Goal: Transaction & Acquisition: Purchase product/service

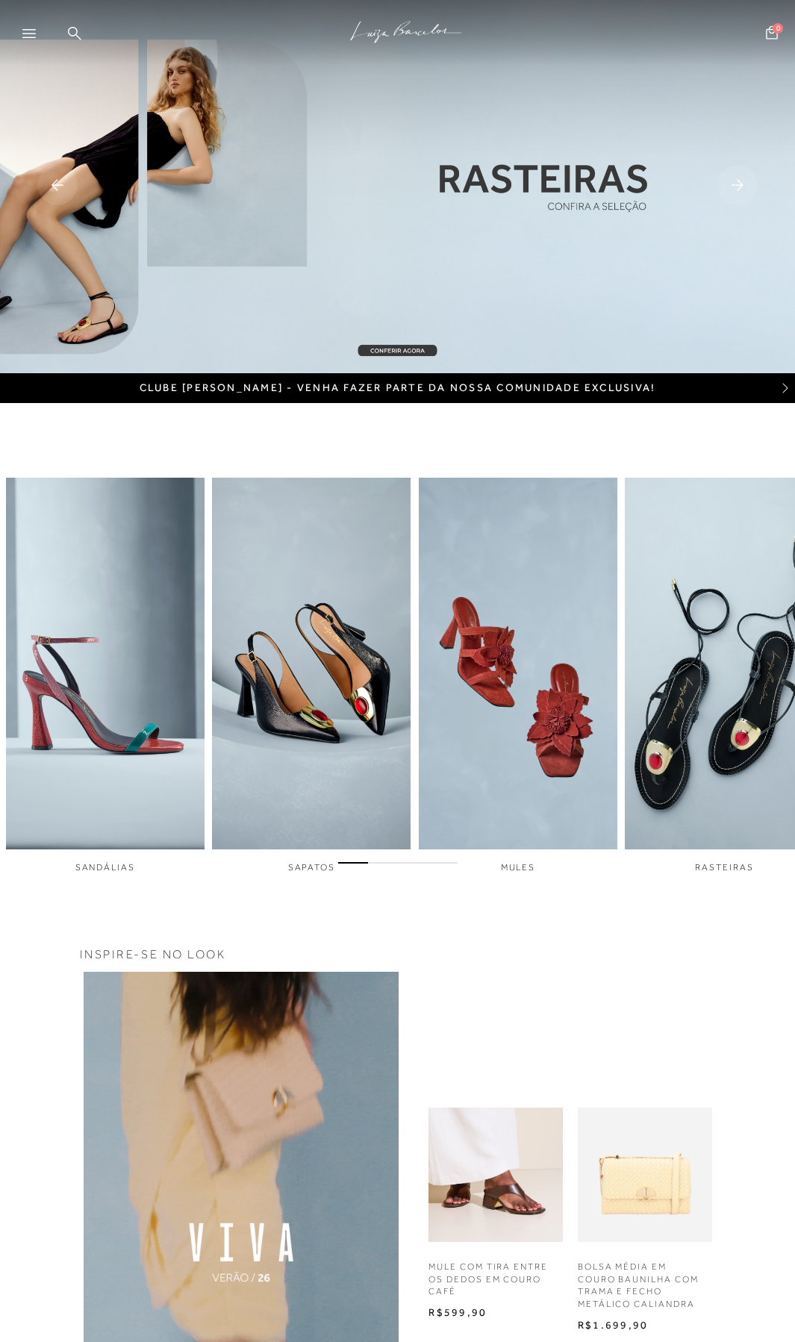
click at [27, 29] on icon at bounding box center [28, 33] width 13 height 9
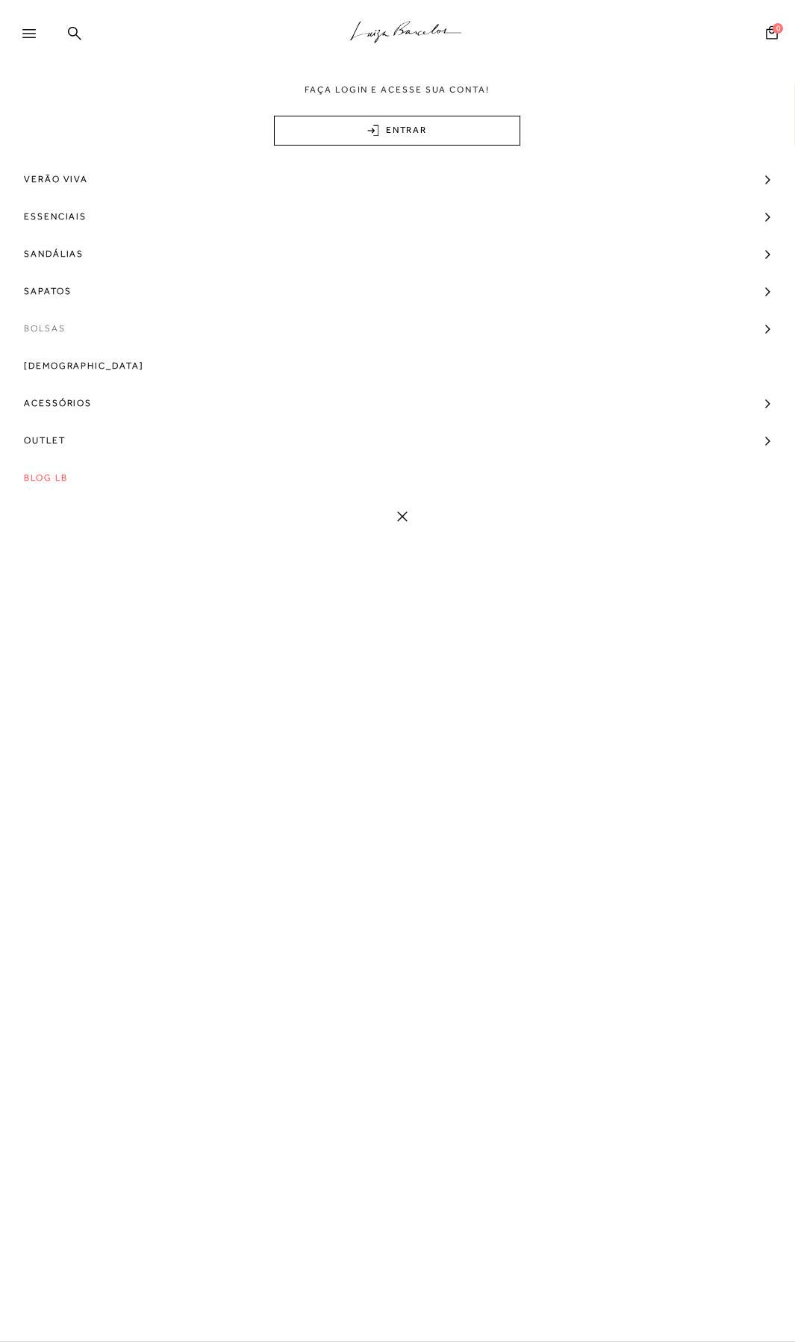
click at [52, 327] on span "Bolsas" at bounding box center [45, 328] width 42 height 37
click at [56, 468] on span "Ver Todos" at bounding box center [61, 472] width 60 height 10
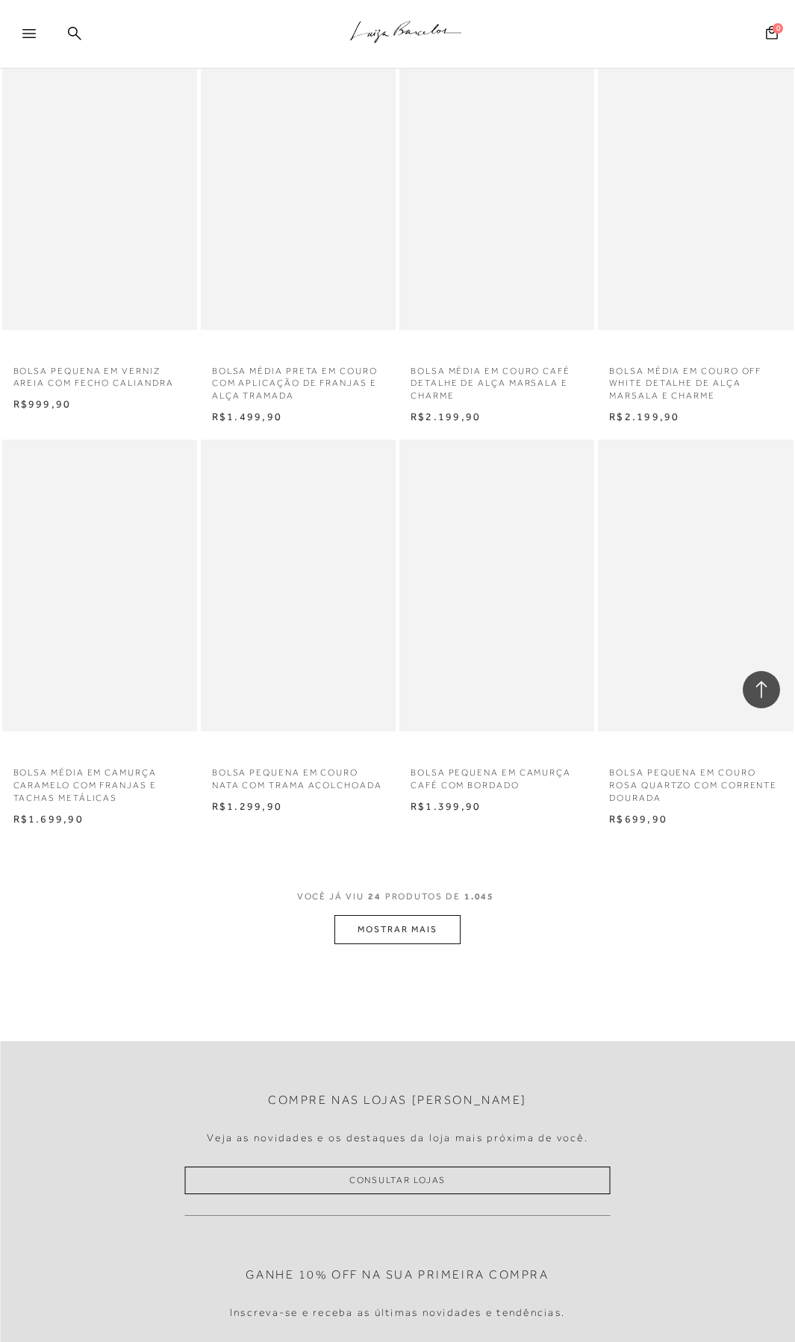
scroll to position [1668, 0]
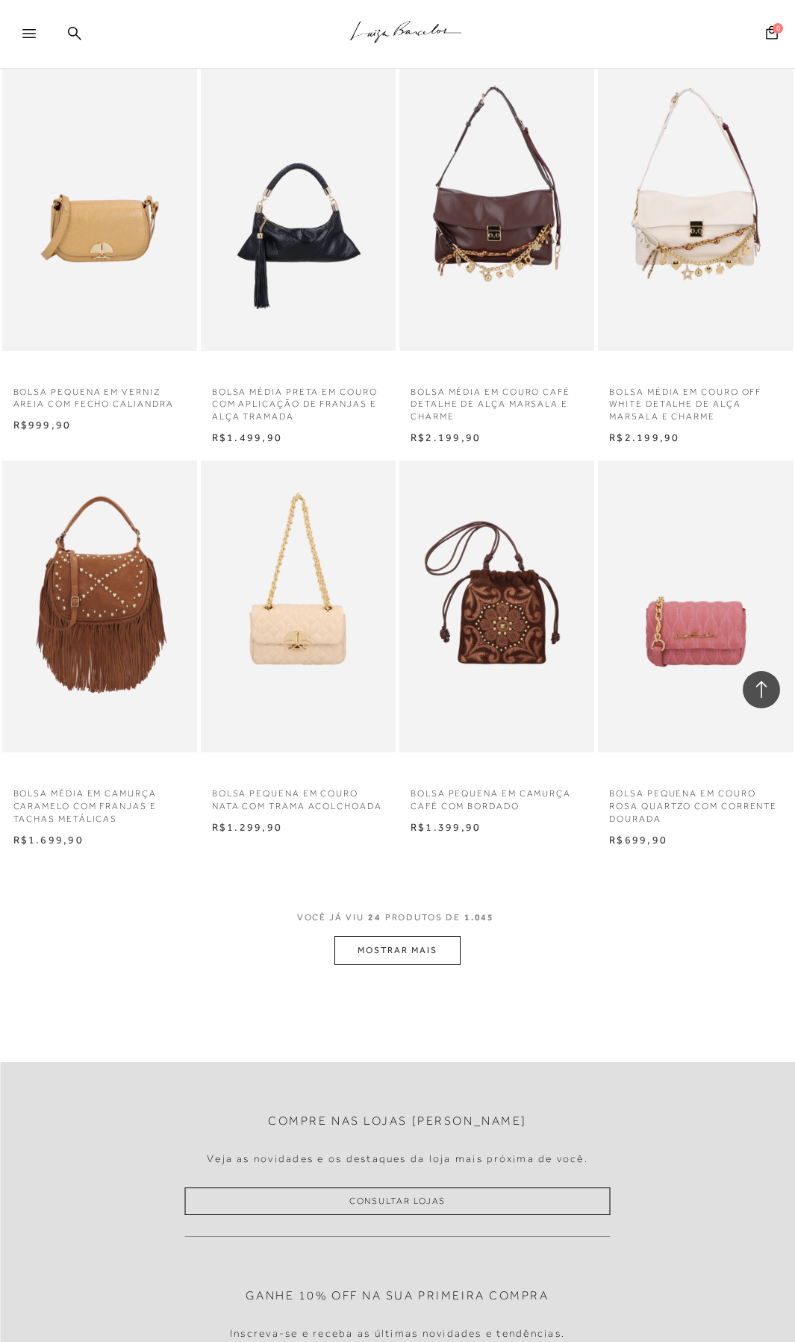
click at [361, 956] on button "MOSTRAR MAIS" at bounding box center [396, 950] width 125 height 29
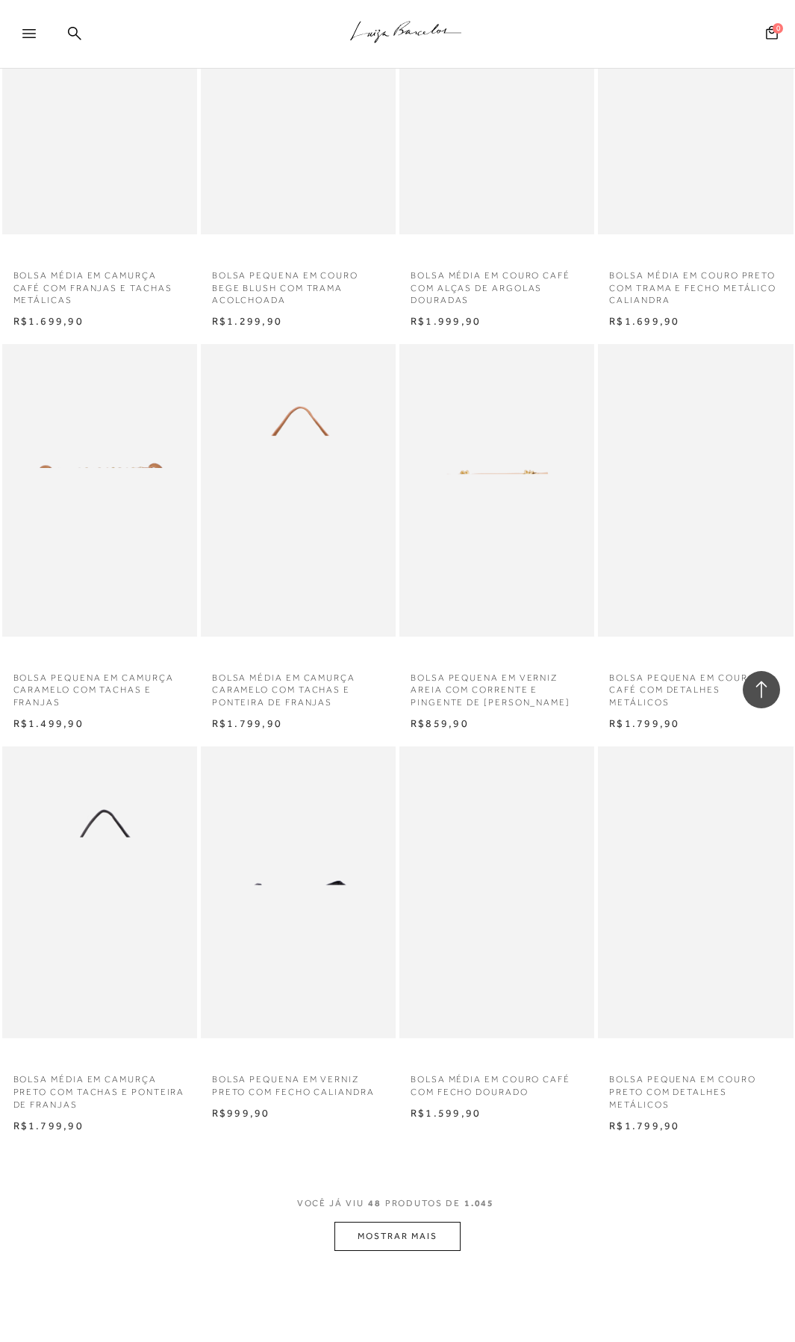
scroll to position [4121, 0]
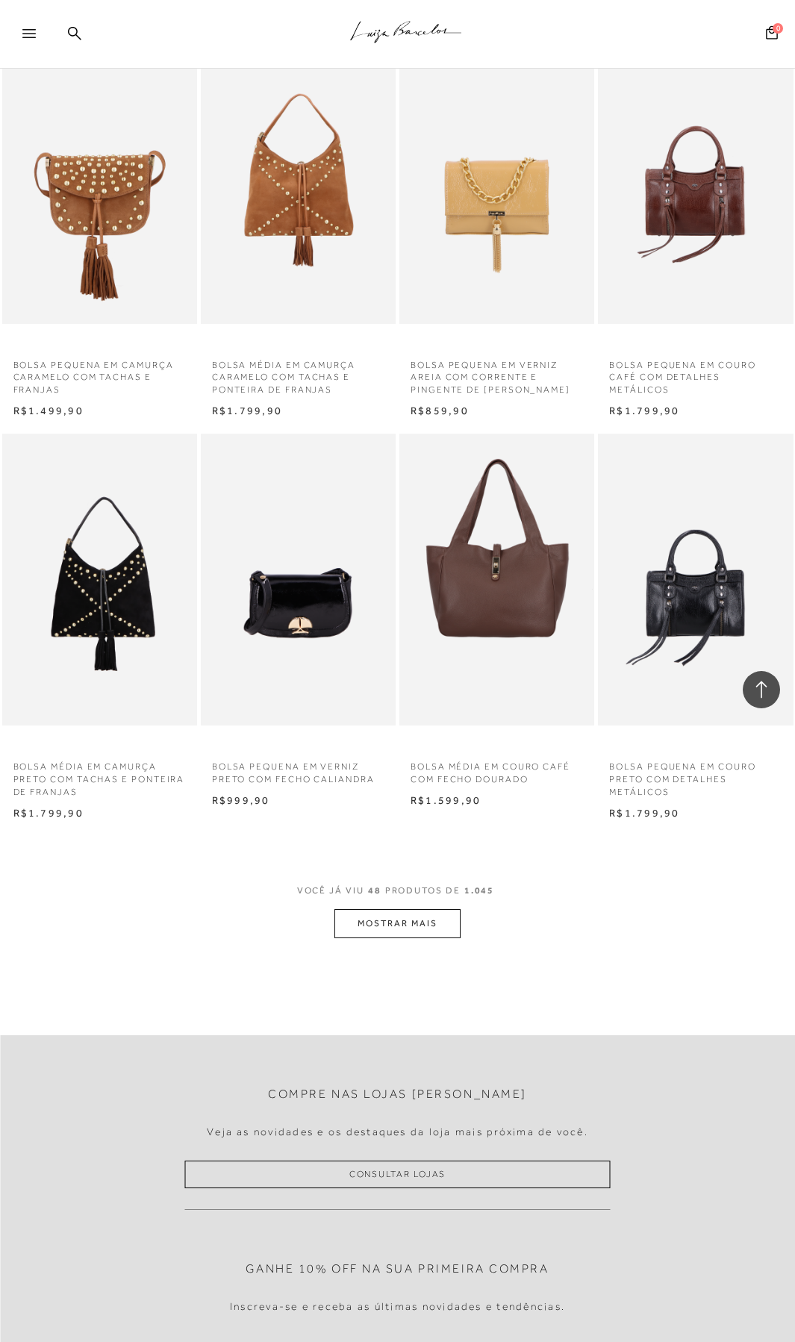
click at [364, 926] on button "MOSTRAR MAIS" at bounding box center [396, 923] width 125 height 29
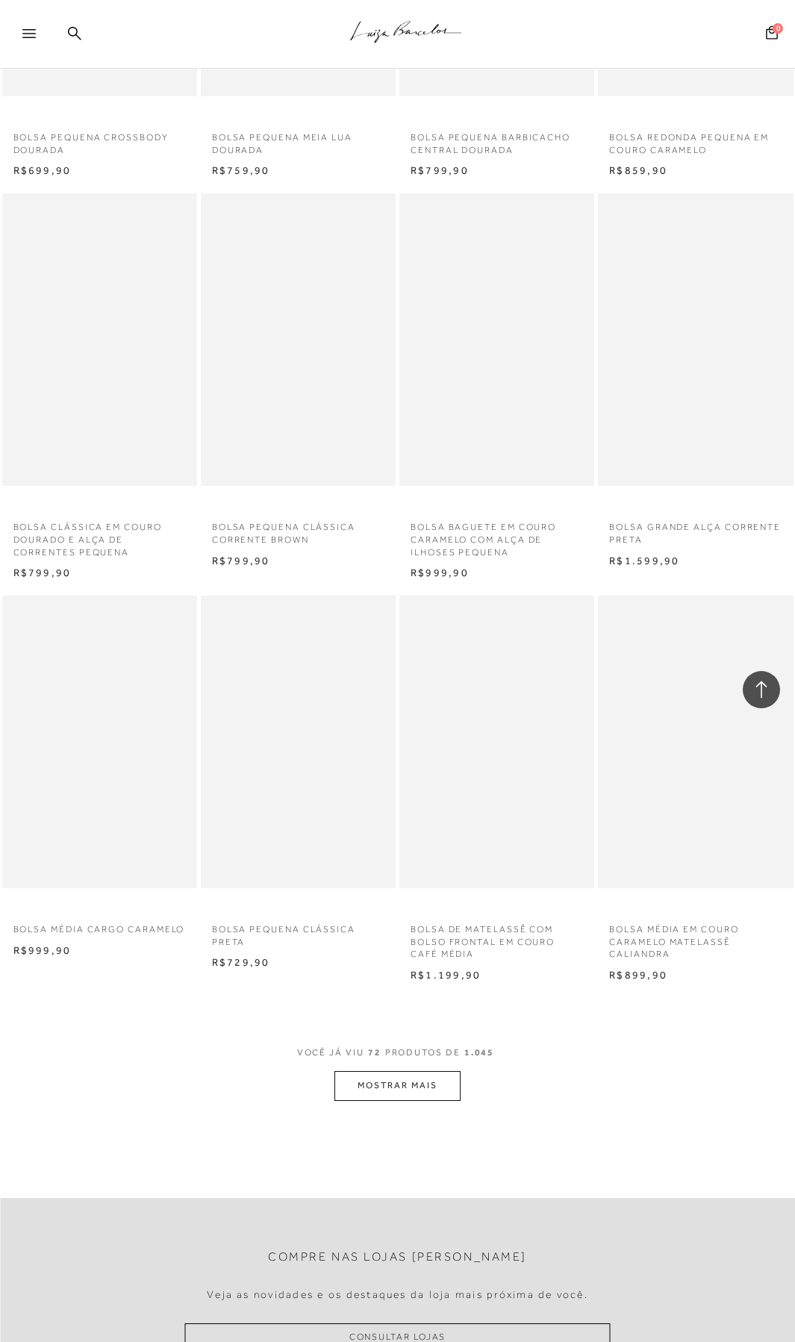
scroll to position [6371, 0]
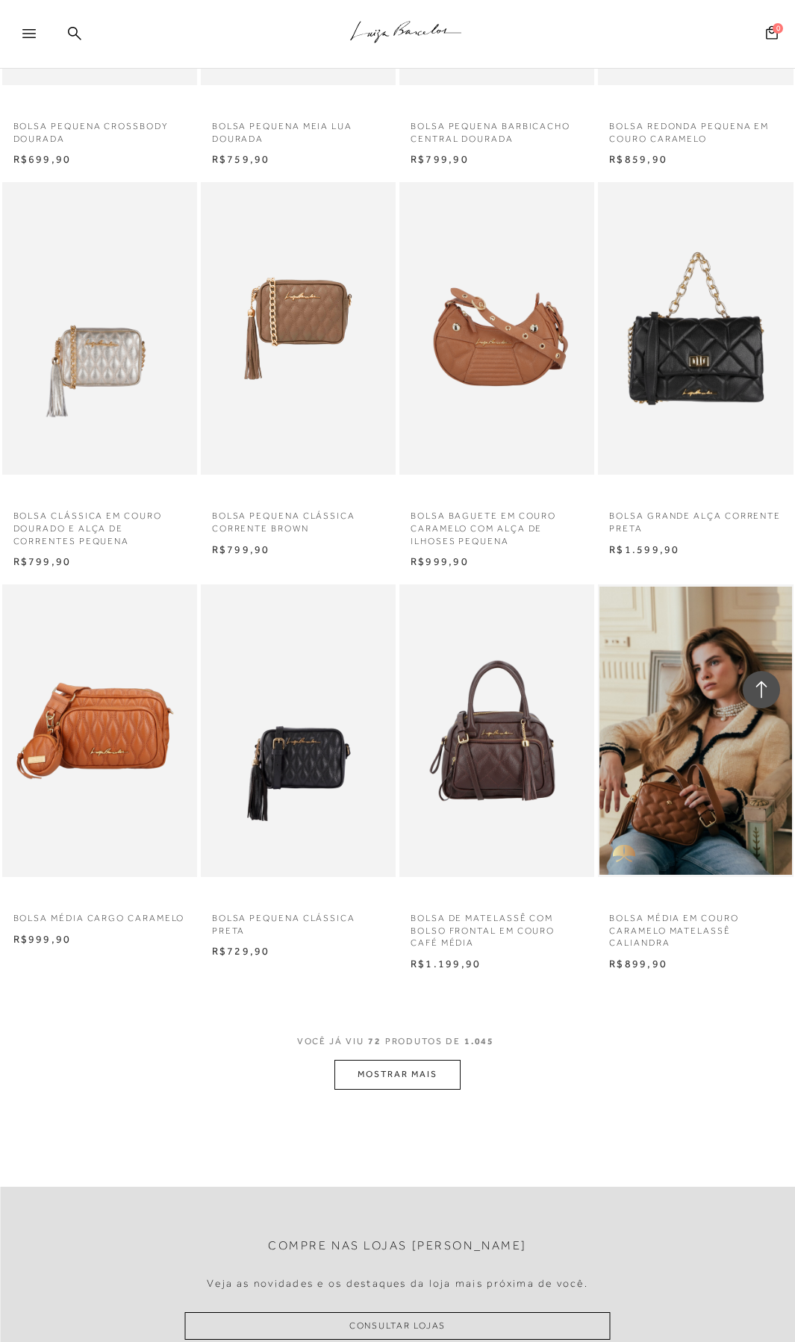
click at [381, 1081] on button "MOSTRAR MAIS" at bounding box center [396, 1074] width 125 height 29
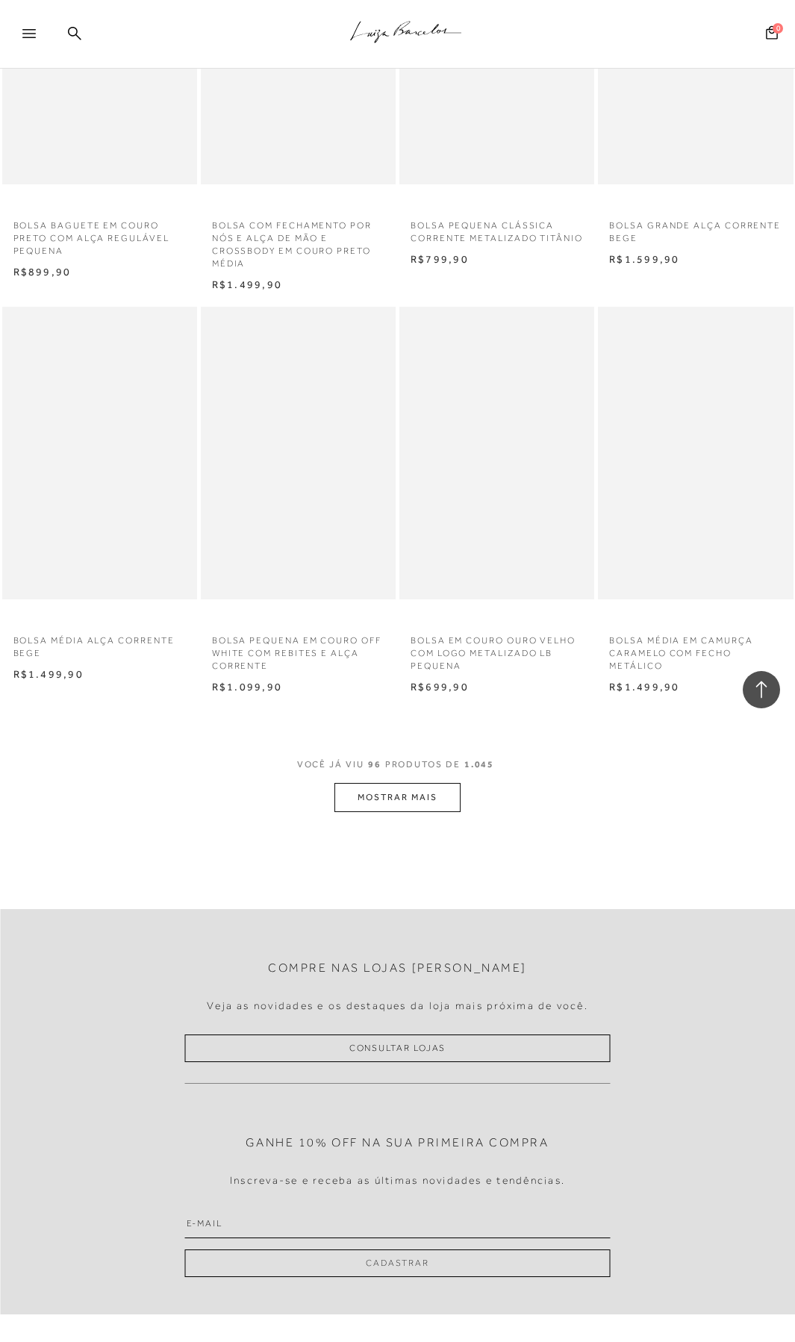
scroll to position [9055, 0]
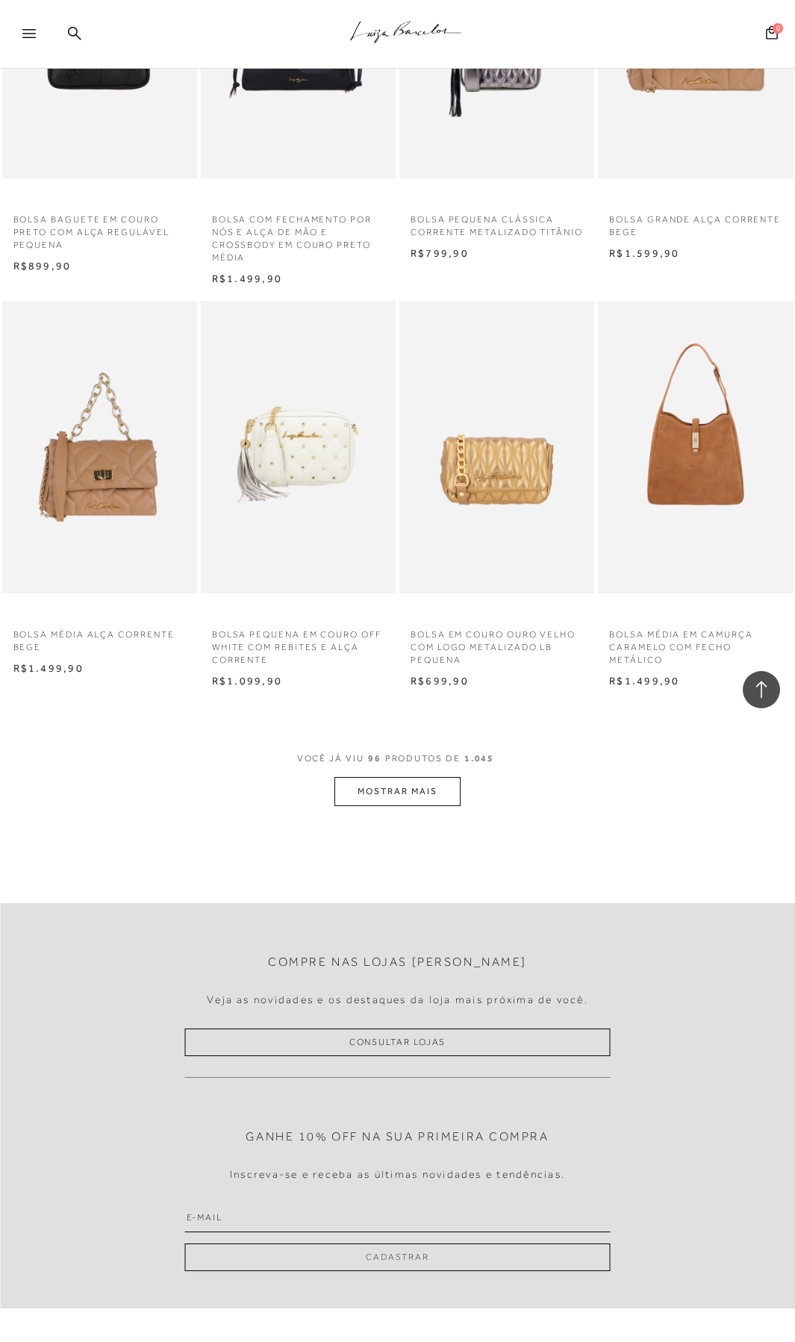
click at [381, 791] on button "MOSTRAR MAIS" at bounding box center [396, 791] width 125 height 29
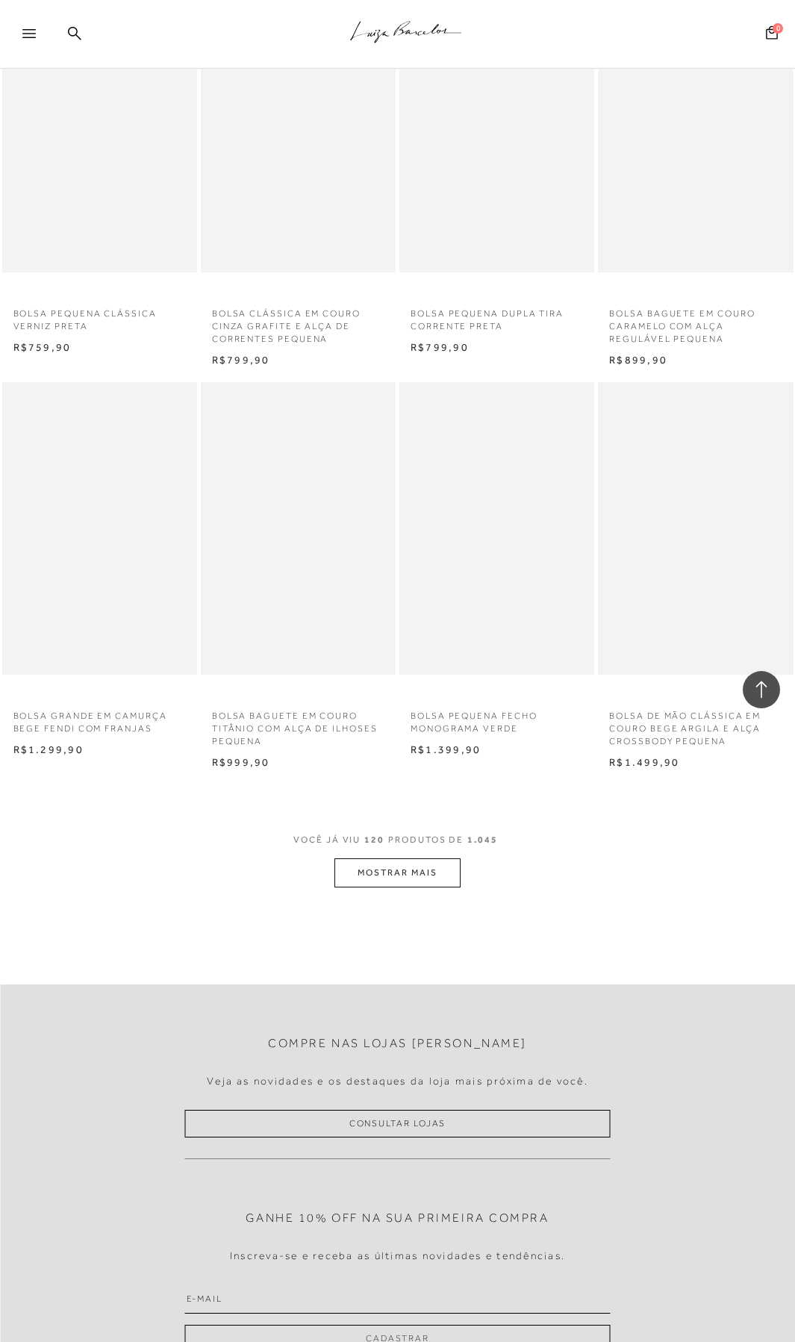
scroll to position [11614, 0]
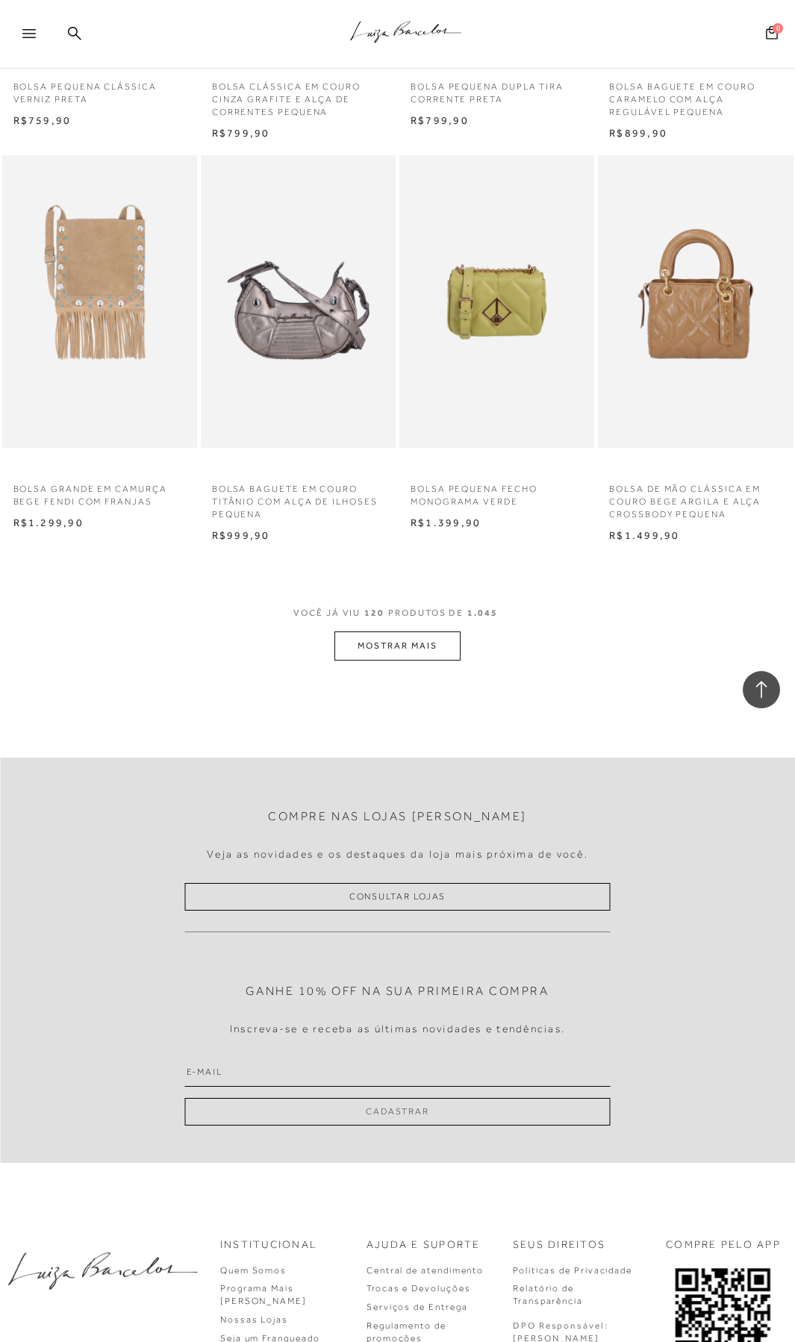
click at [379, 648] on button "MOSTRAR MAIS" at bounding box center [396, 646] width 125 height 29
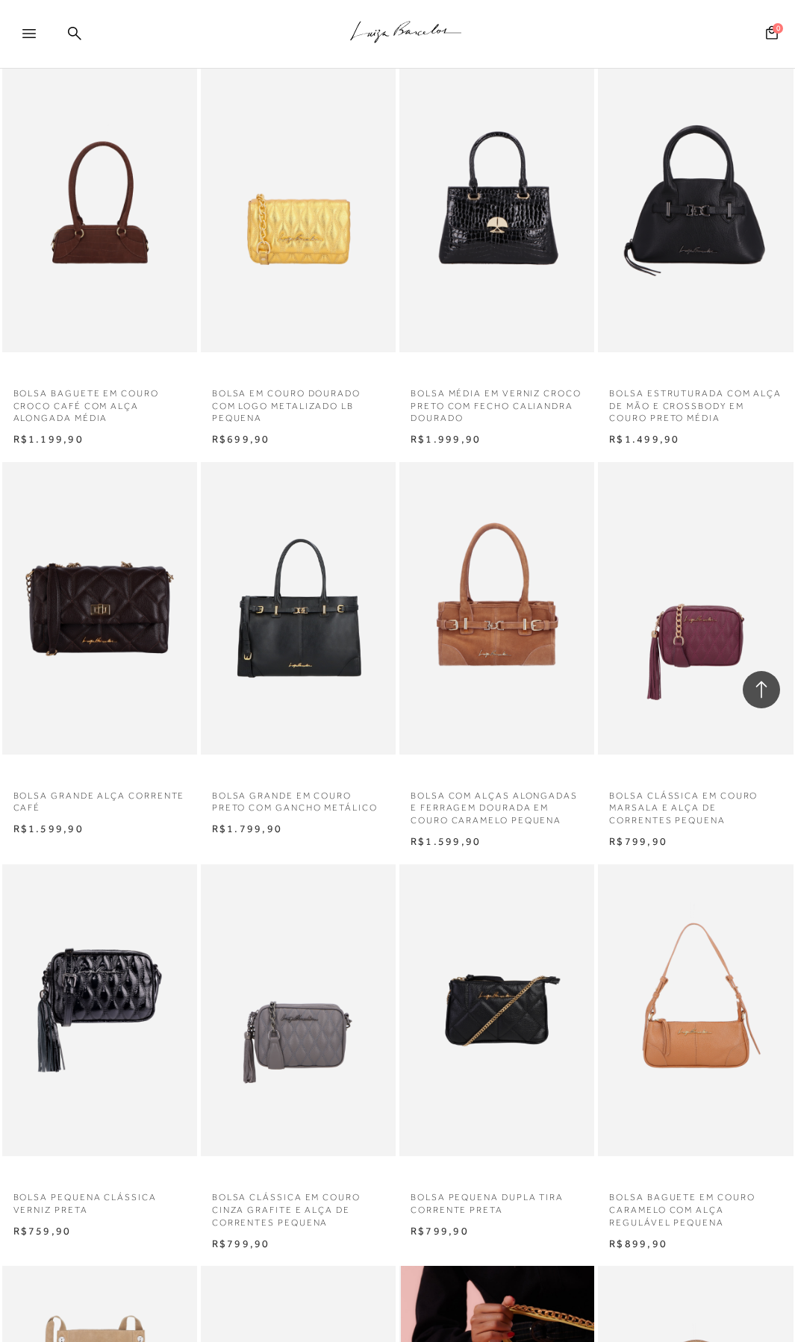
scroll to position [10371, 0]
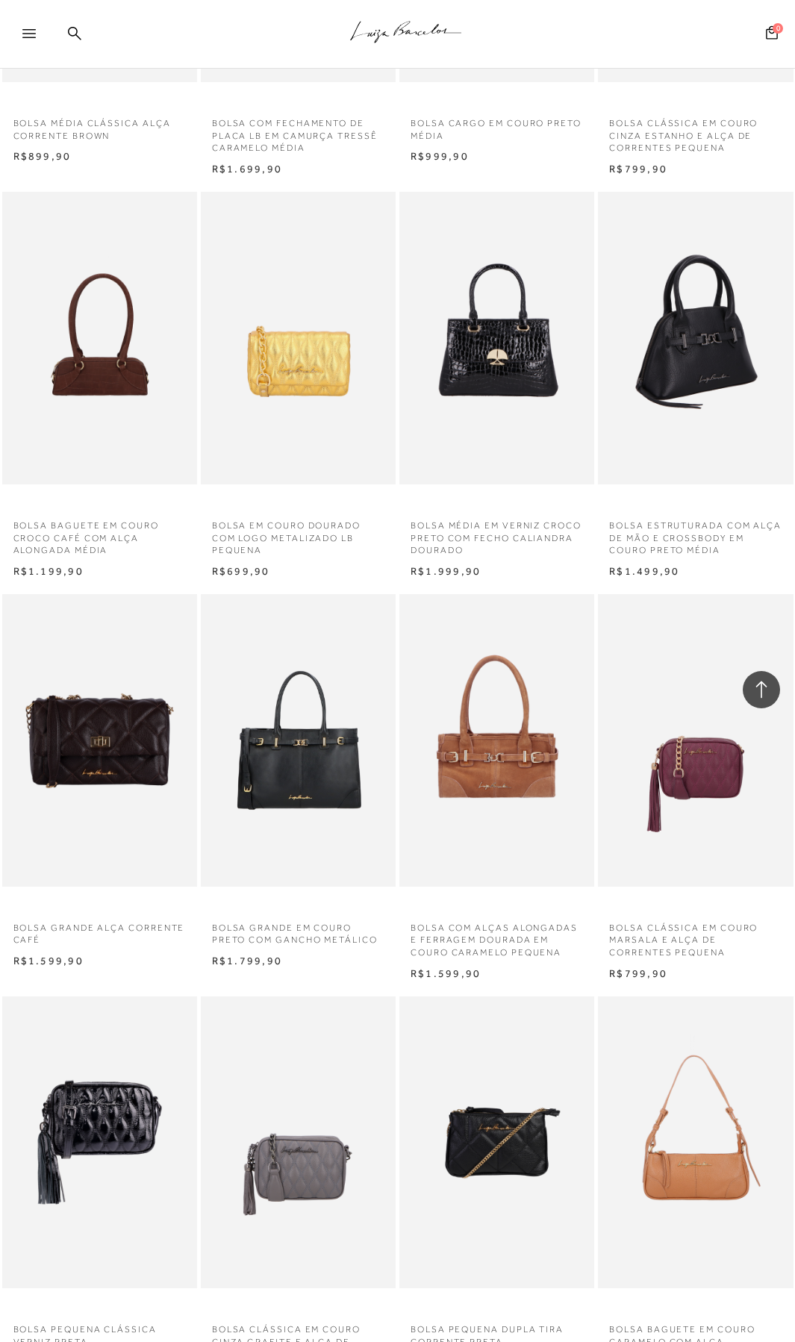
click at [691, 378] on img at bounding box center [695, 338] width 193 height 293
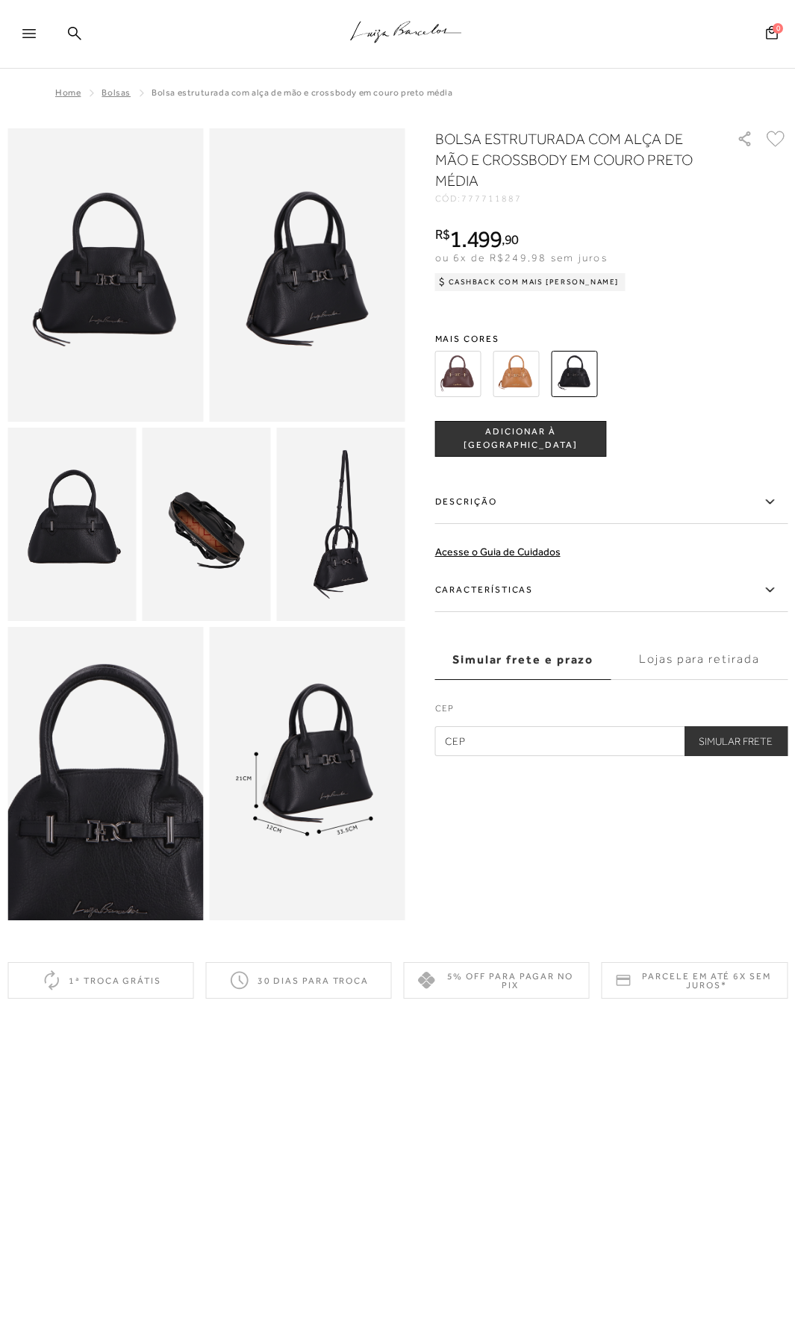
click at [520, 370] on img at bounding box center [516, 374] width 46 height 46
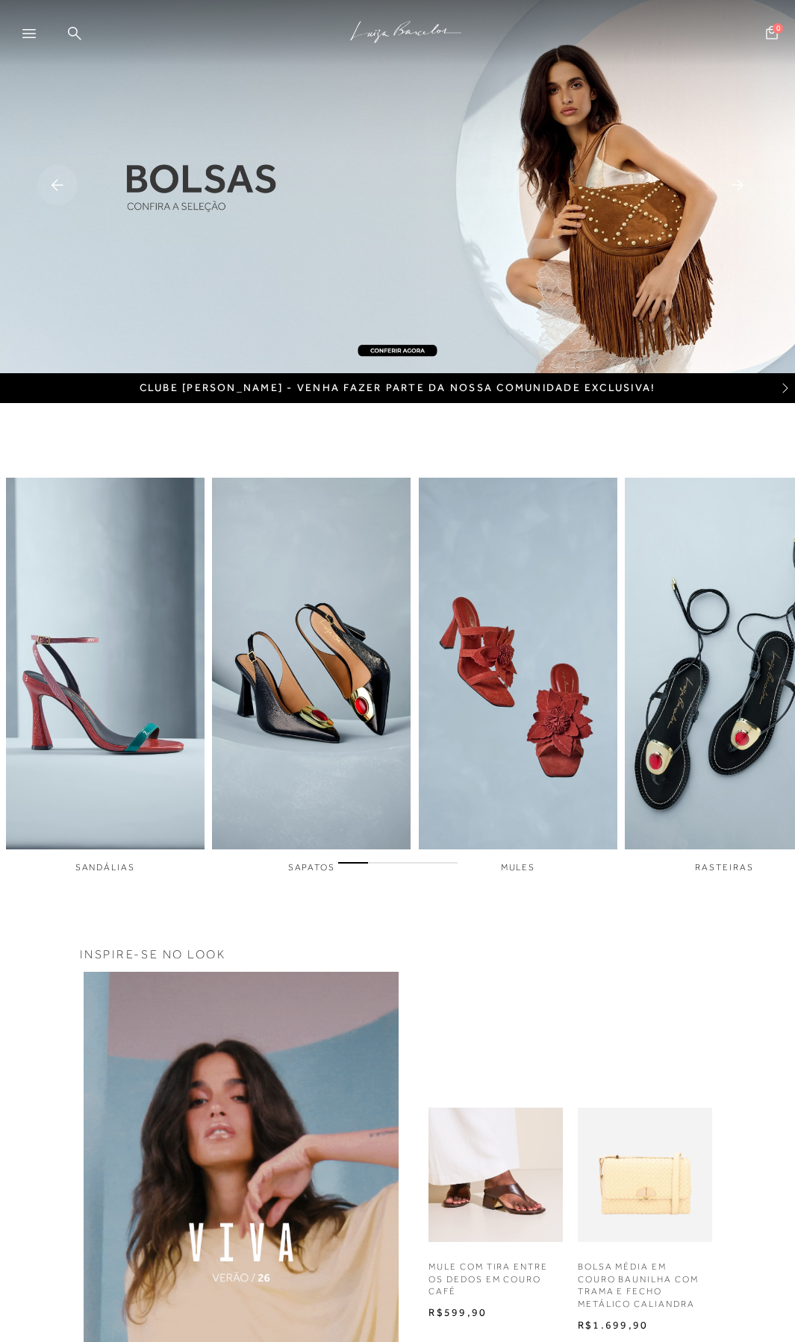
click at [33, 35] on icon at bounding box center [28, 33] width 13 height 9
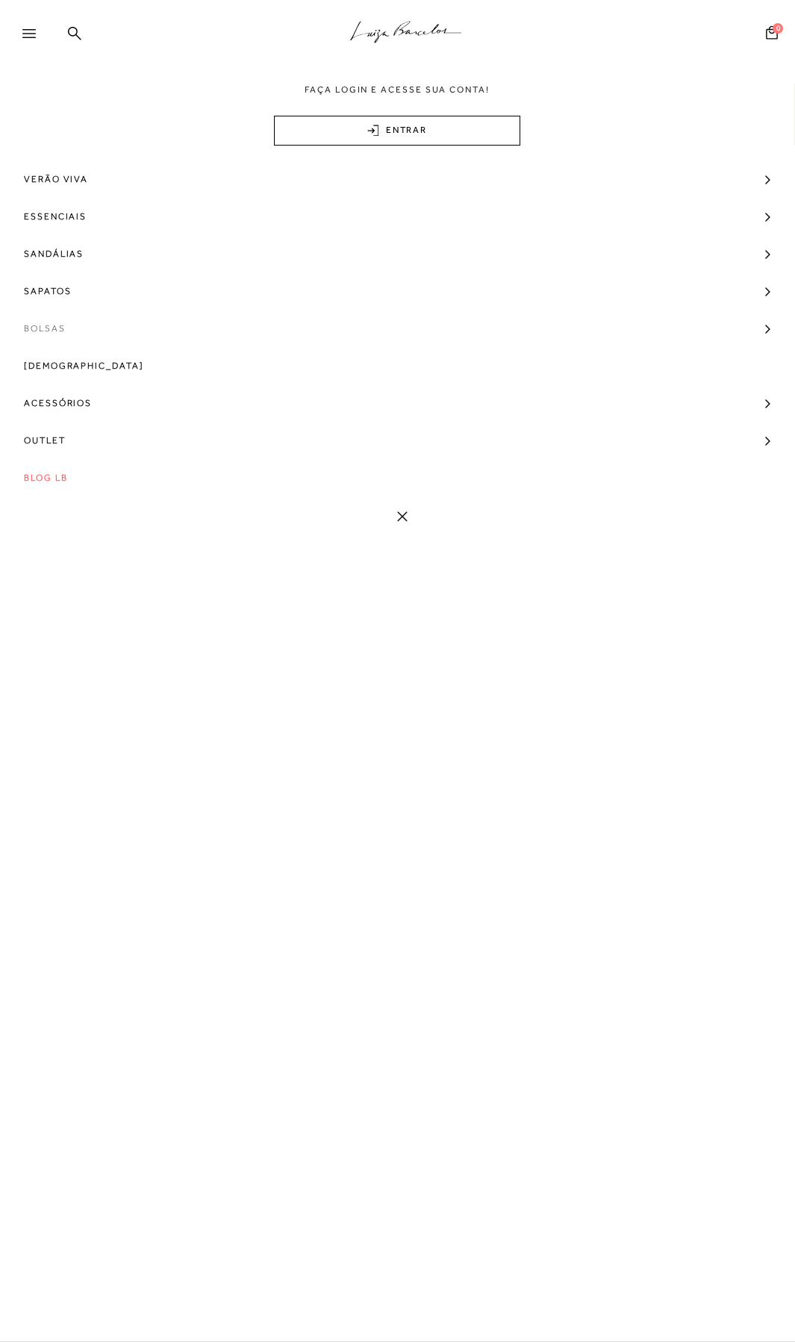
click at [51, 320] on span "Bolsas" at bounding box center [45, 328] width 42 height 37
click at [404, 664] on icon at bounding box center [402, 662] width 10 height 10
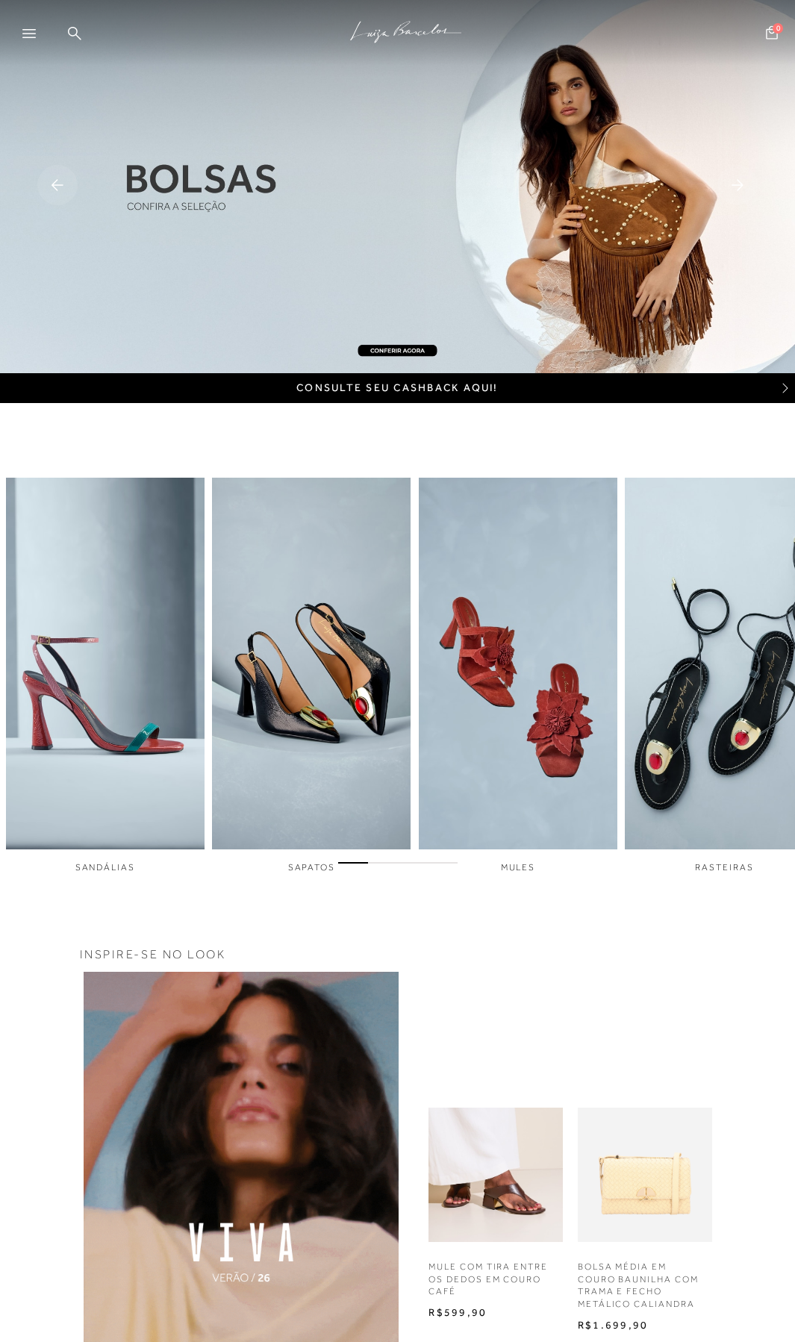
click at [27, 34] on icon at bounding box center [28, 33] width 13 height 9
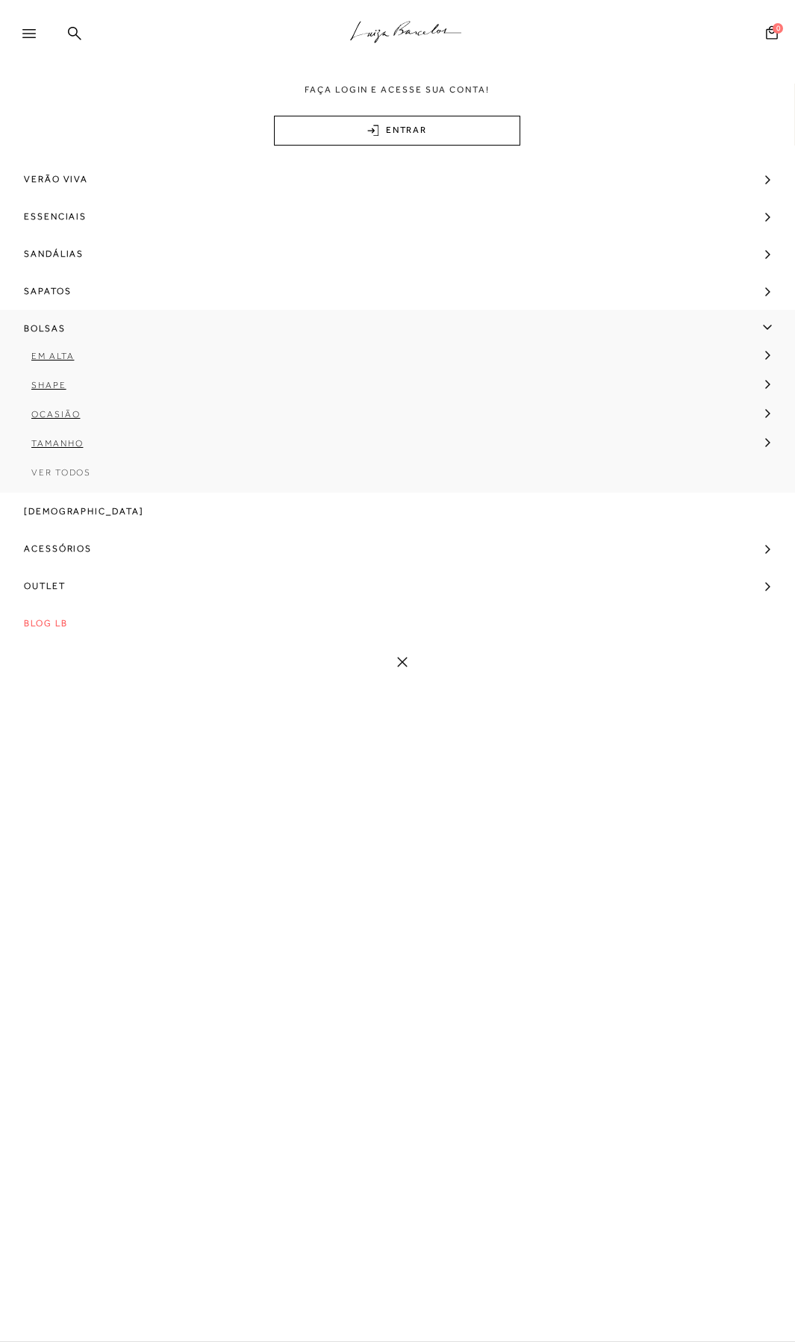
click at [56, 467] on span "Ver Todos" at bounding box center [61, 472] width 60 height 10
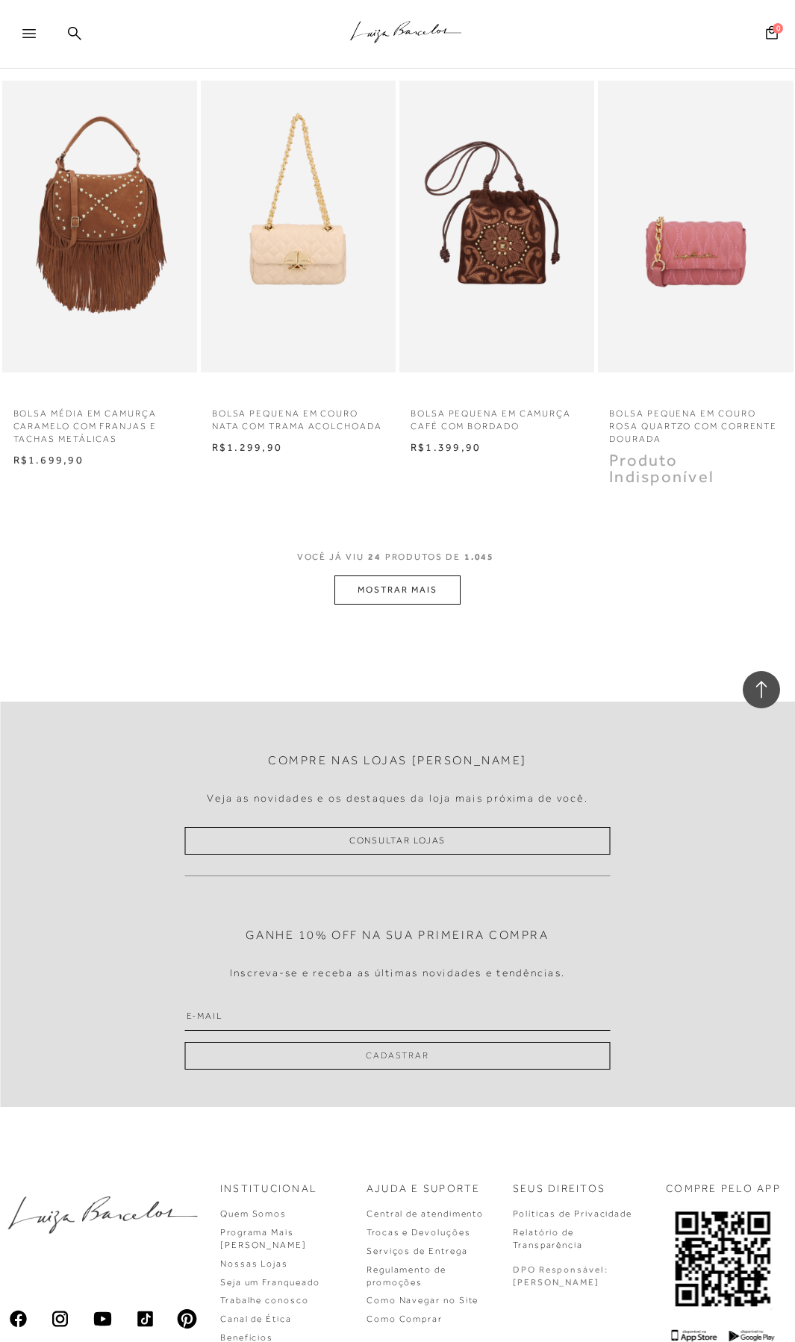
scroll to position [2136, 0]
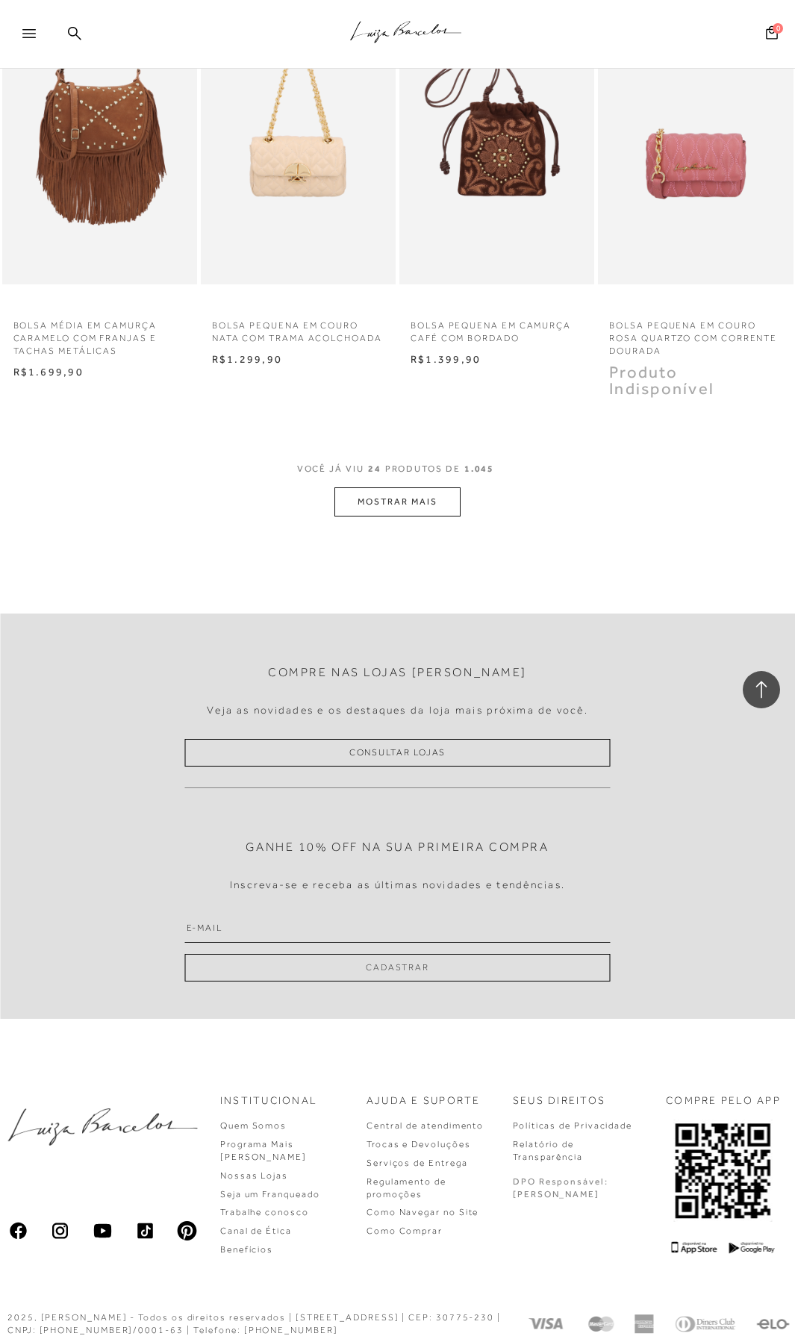
click at [397, 507] on button "MOSTRAR MAIS" at bounding box center [396, 501] width 125 height 29
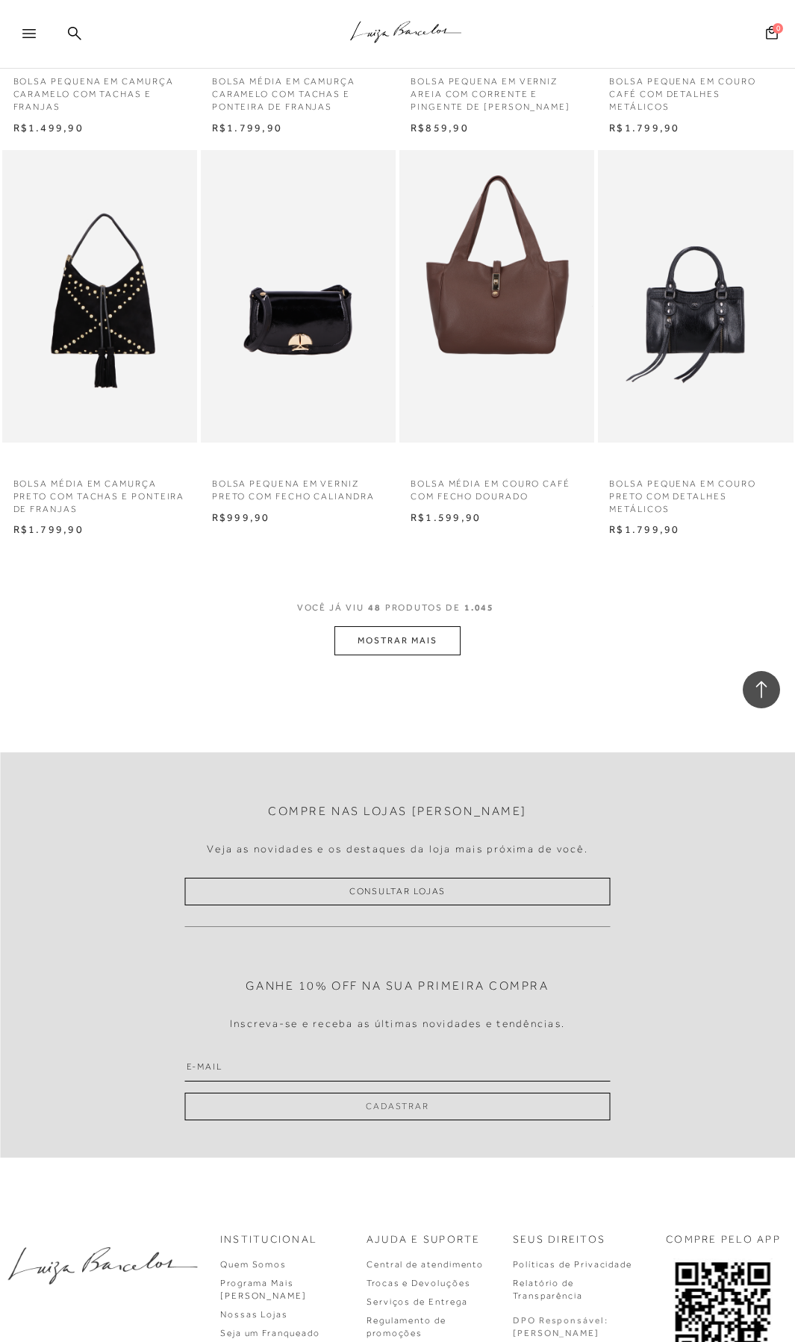
scroll to position [4416, 0]
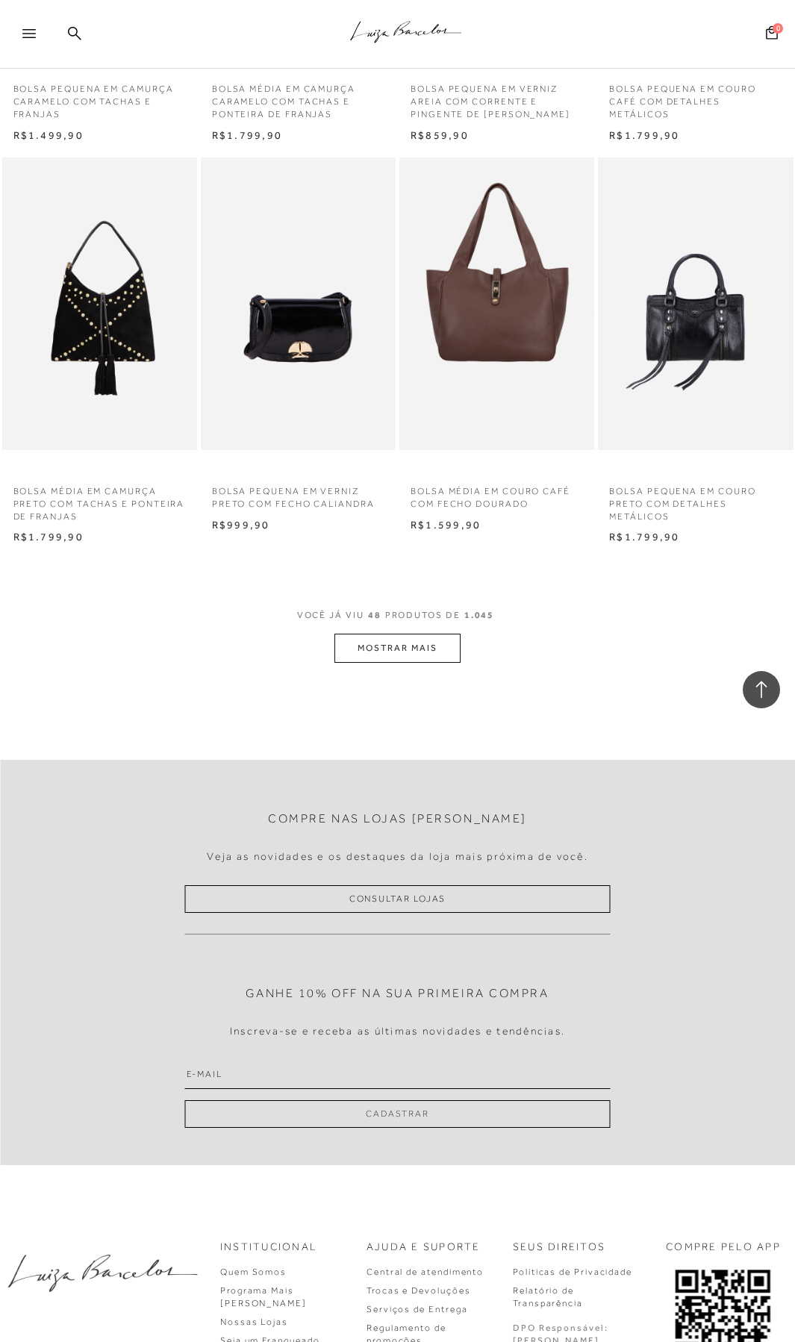
click at [415, 654] on button "MOSTRAR MAIS" at bounding box center [396, 648] width 125 height 29
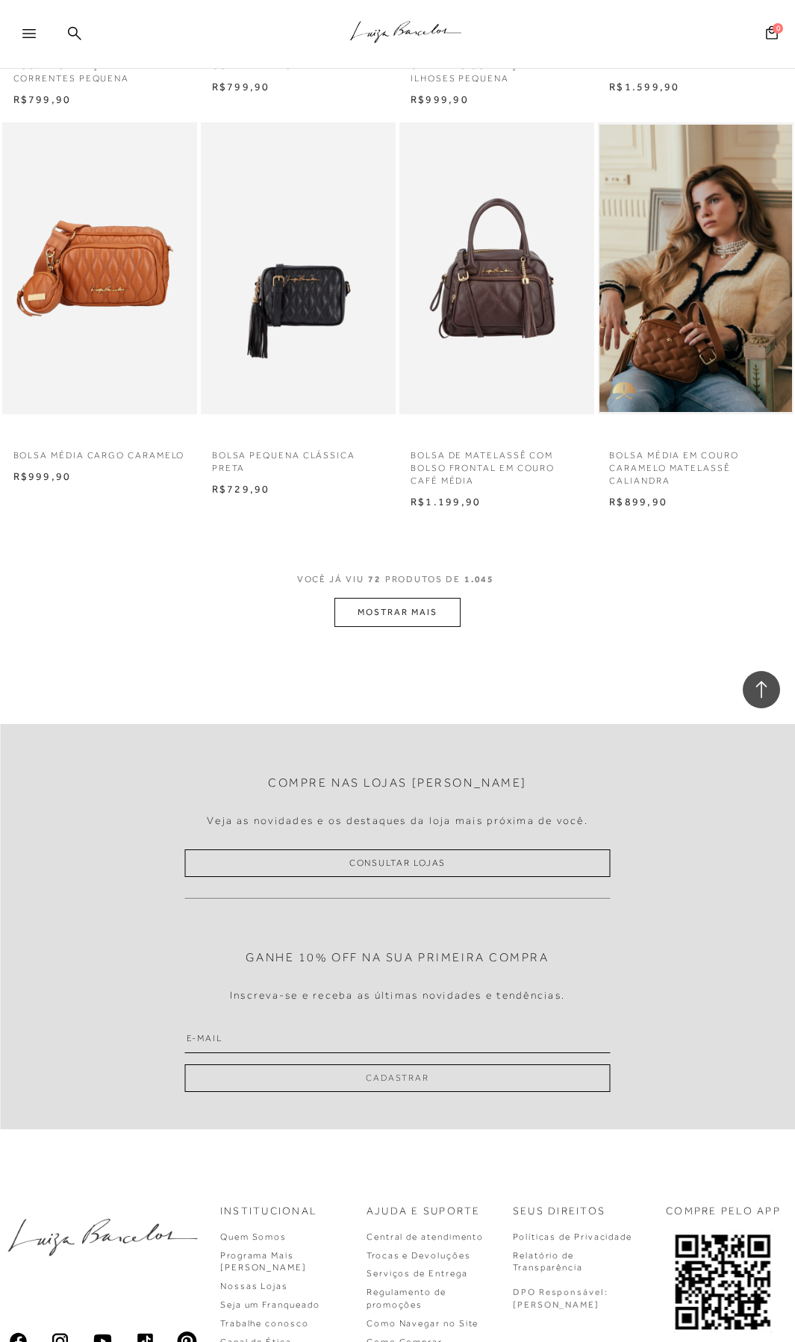
scroll to position [6854, 0]
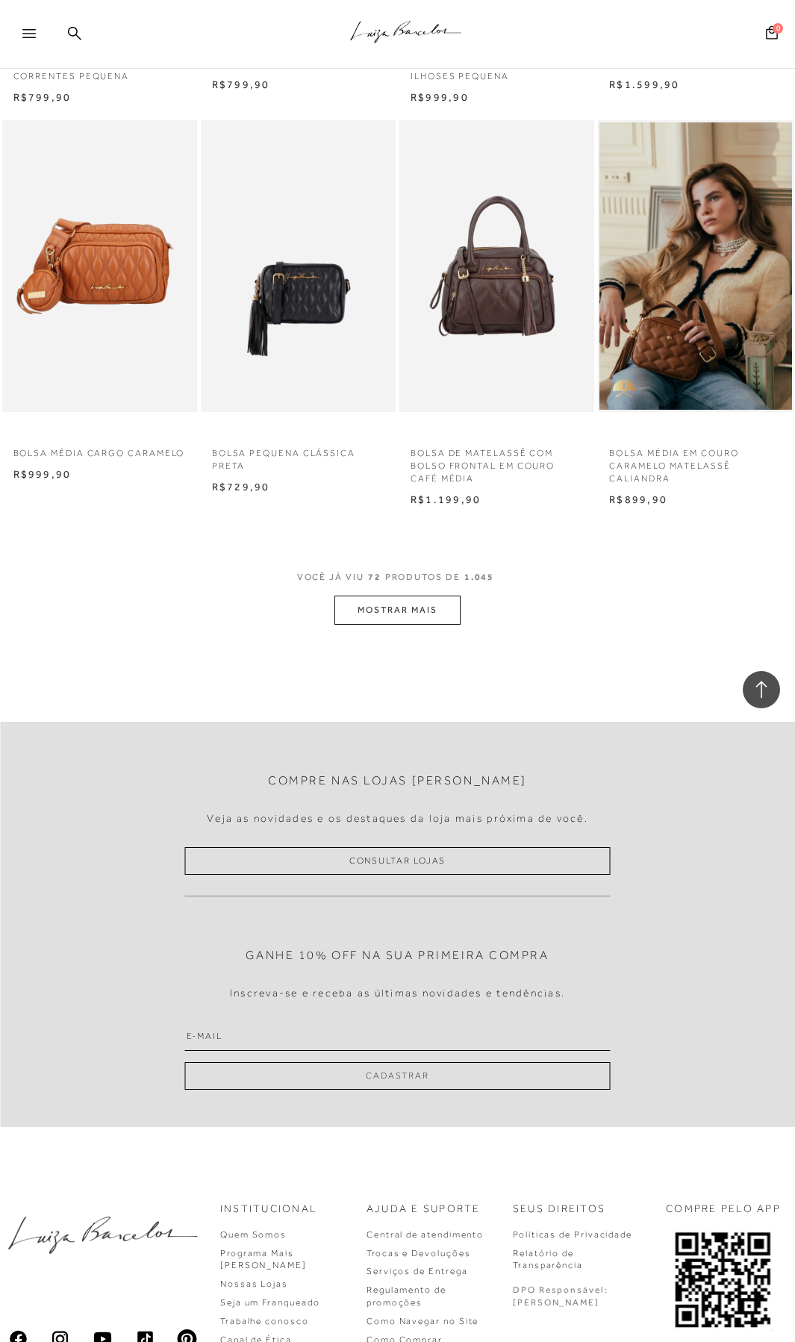
click at [367, 614] on button "MOSTRAR MAIS" at bounding box center [396, 610] width 125 height 29
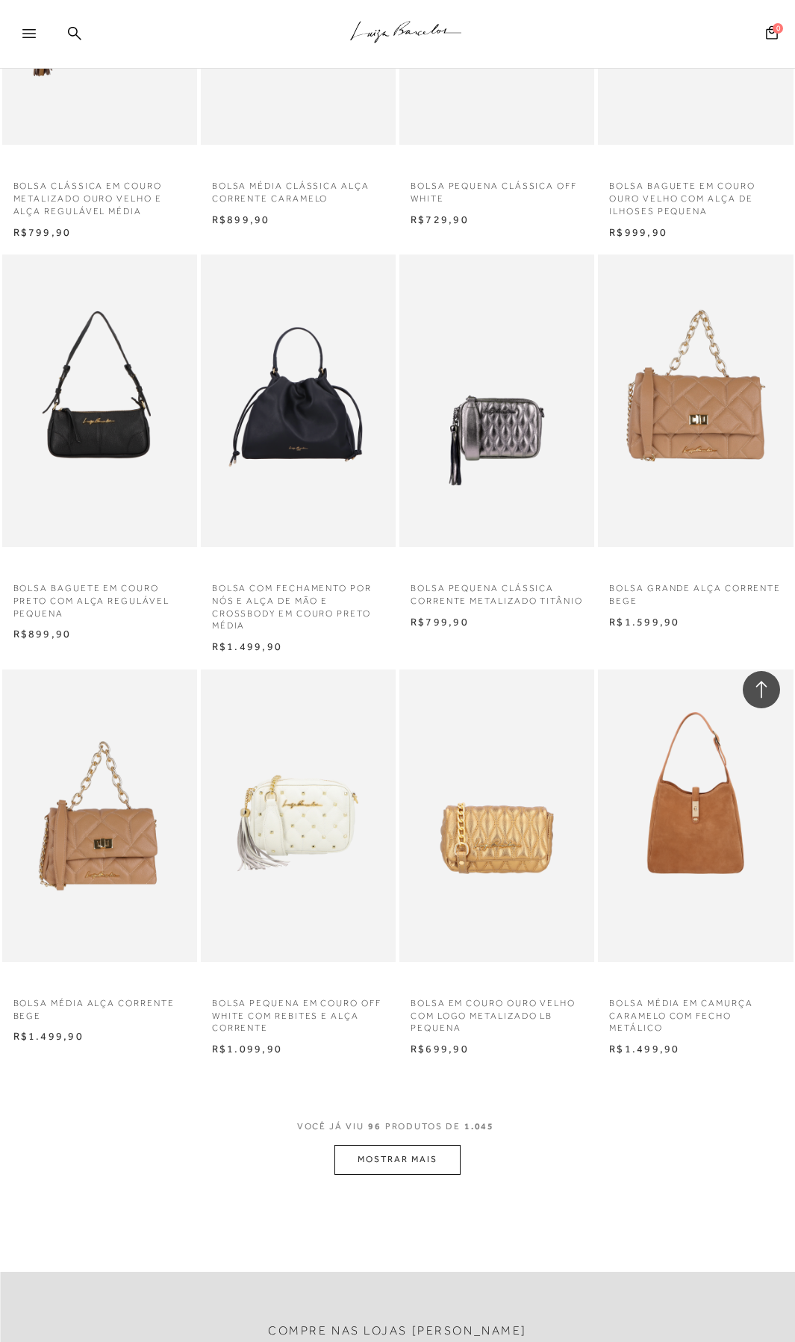
scroll to position [8713, 0]
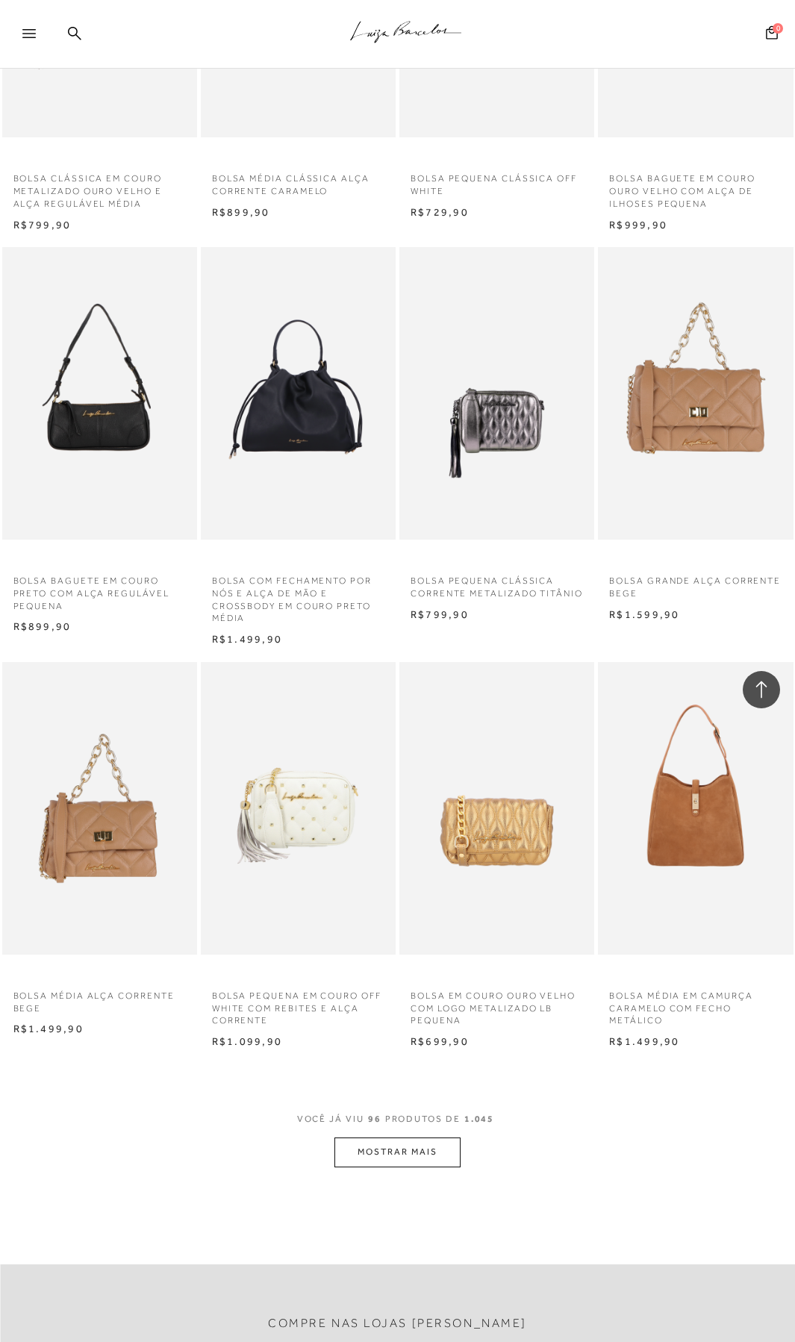
click at [430, 1153] on button "MOSTRAR MAIS" at bounding box center [396, 1152] width 125 height 29
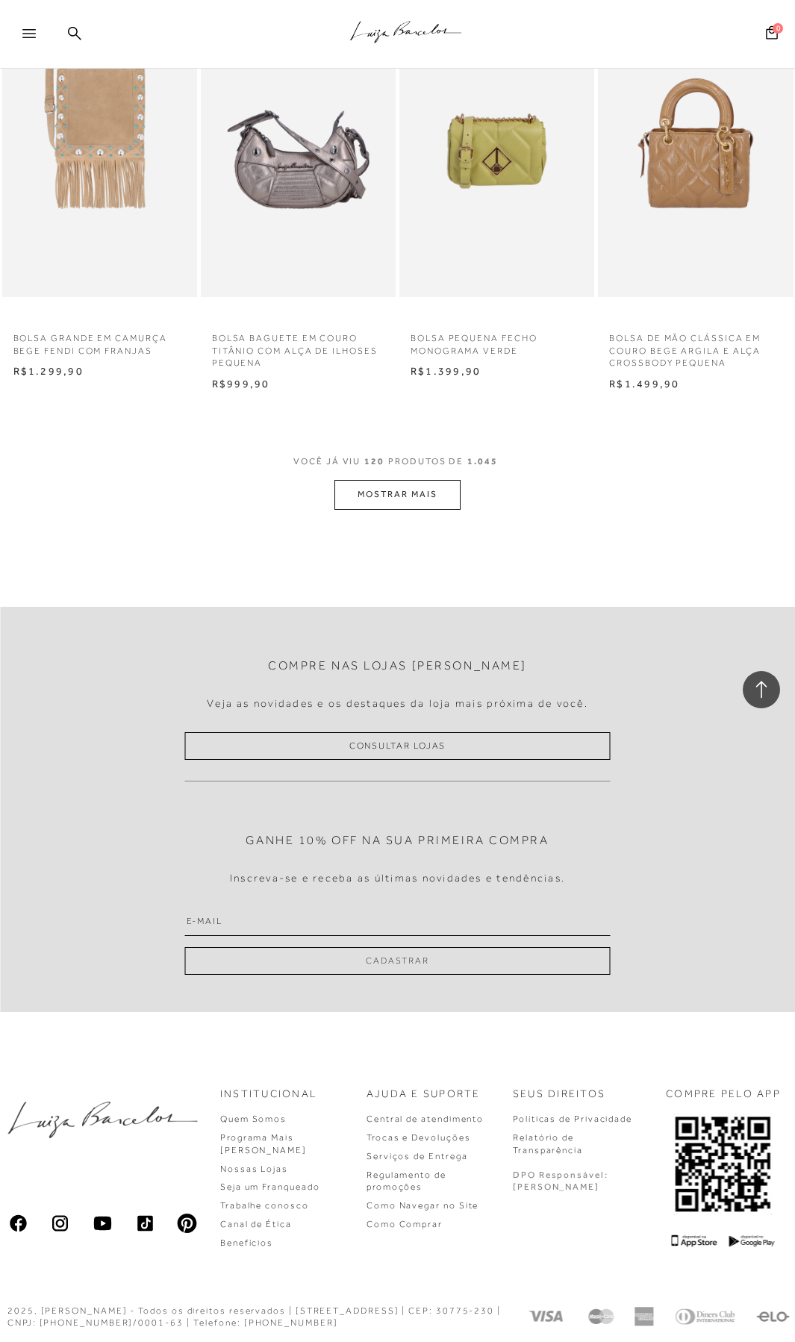
scroll to position [11788, 0]
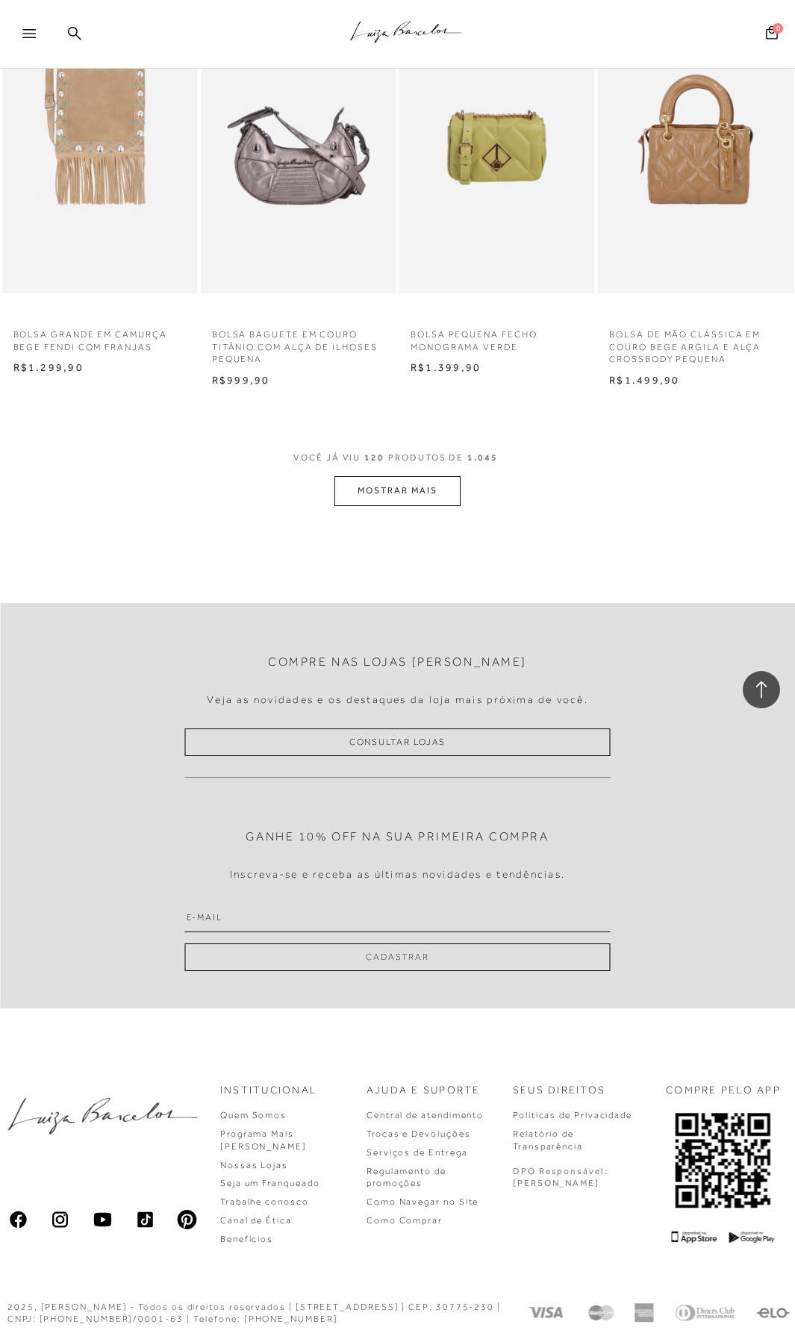
click at [426, 493] on button "MOSTRAR MAIS" at bounding box center [396, 490] width 125 height 29
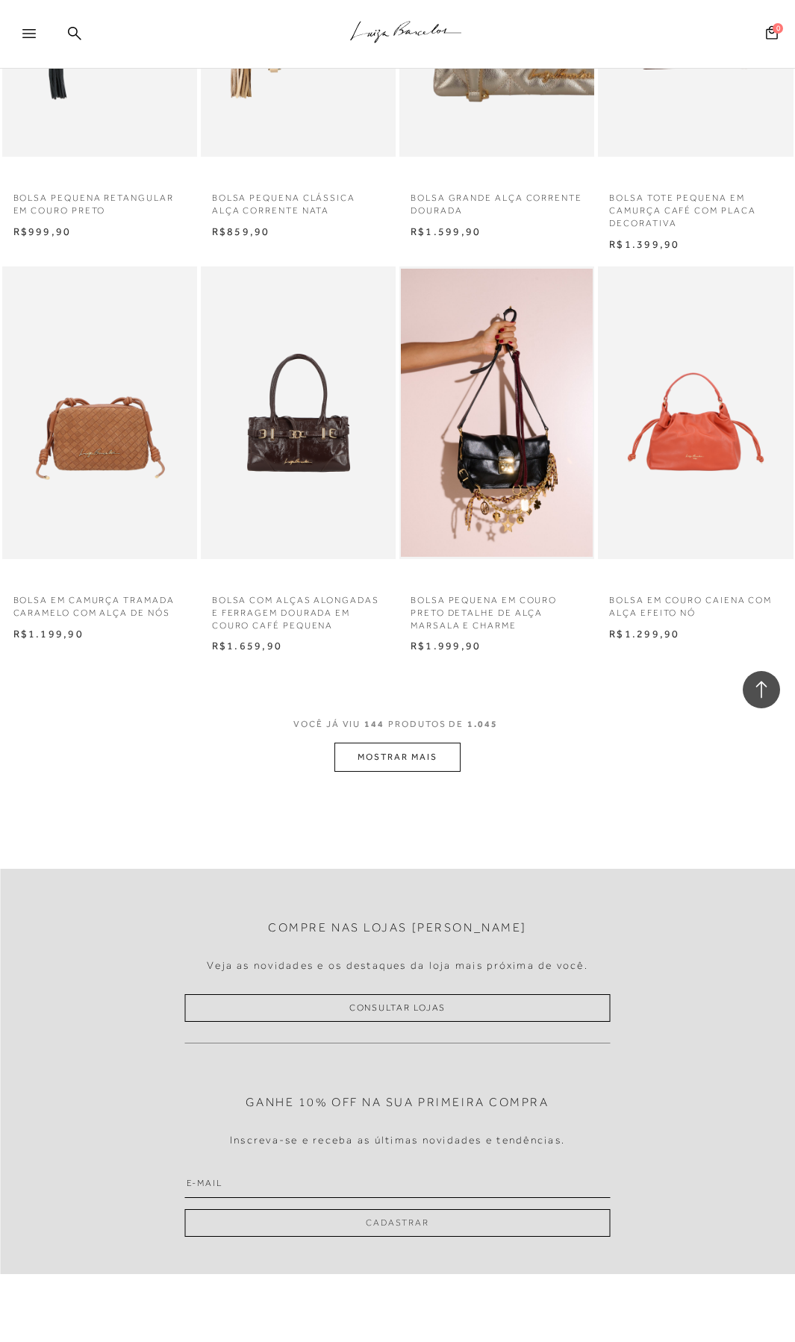
scroll to position [13938, 0]
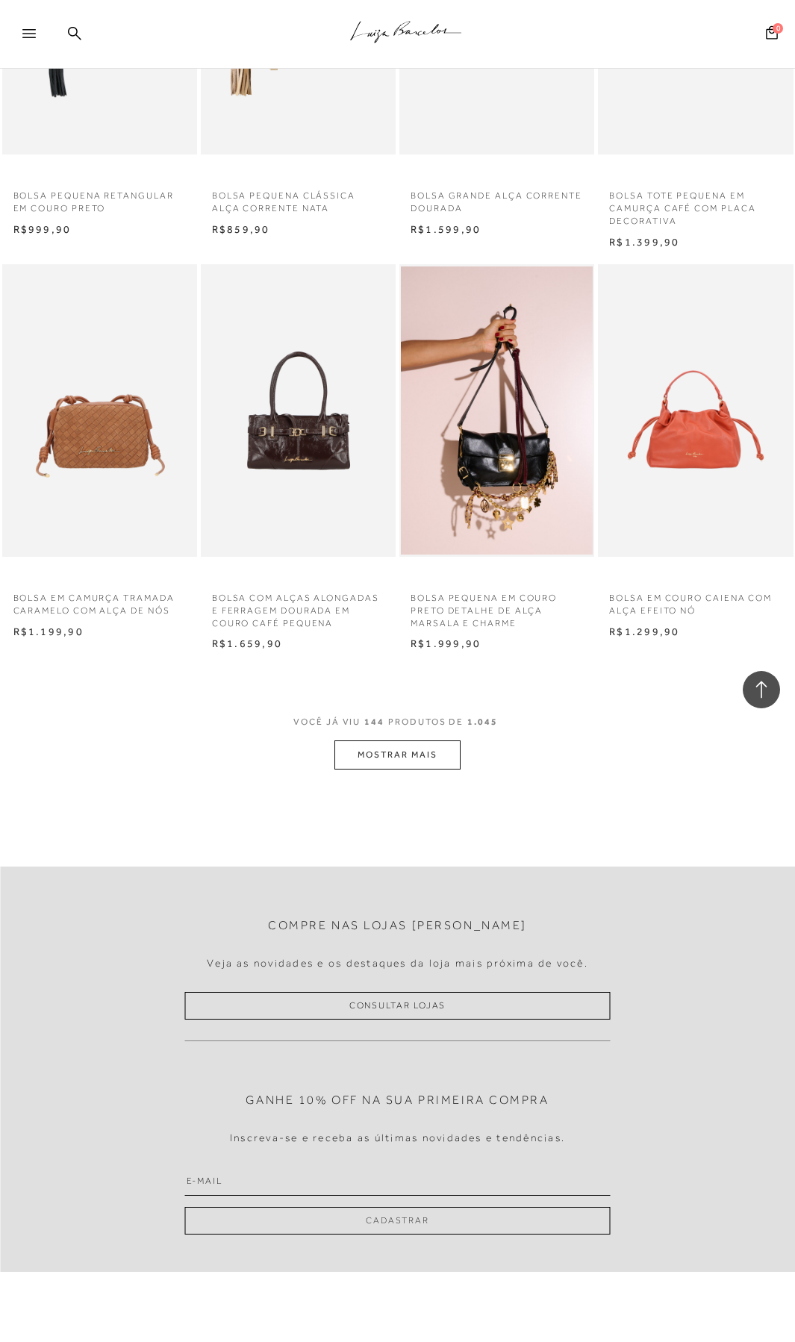
click at [438, 747] on button "MOSTRAR MAIS" at bounding box center [396, 755] width 125 height 29
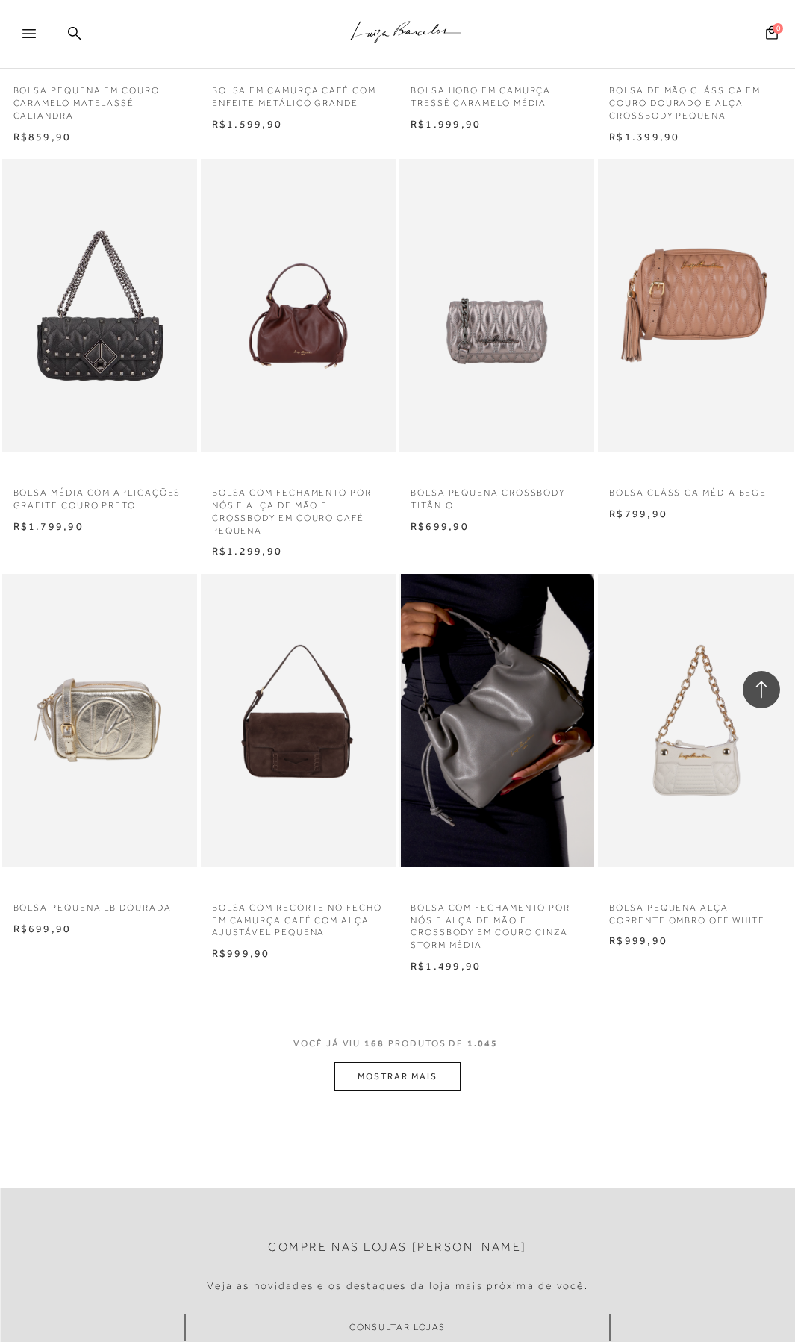
scroll to position [16130, 0]
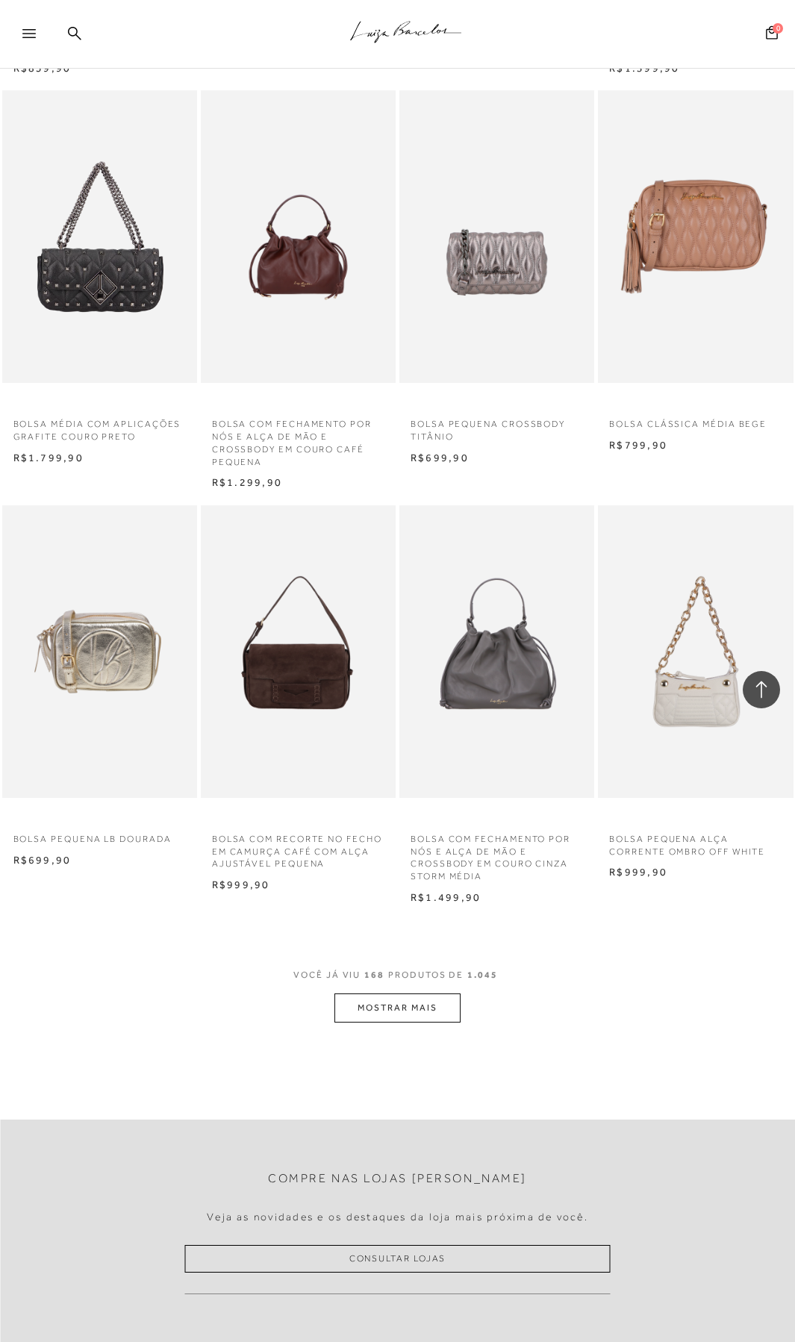
click at [431, 1008] on button "MOSTRAR MAIS" at bounding box center [396, 1008] width 125 height 29
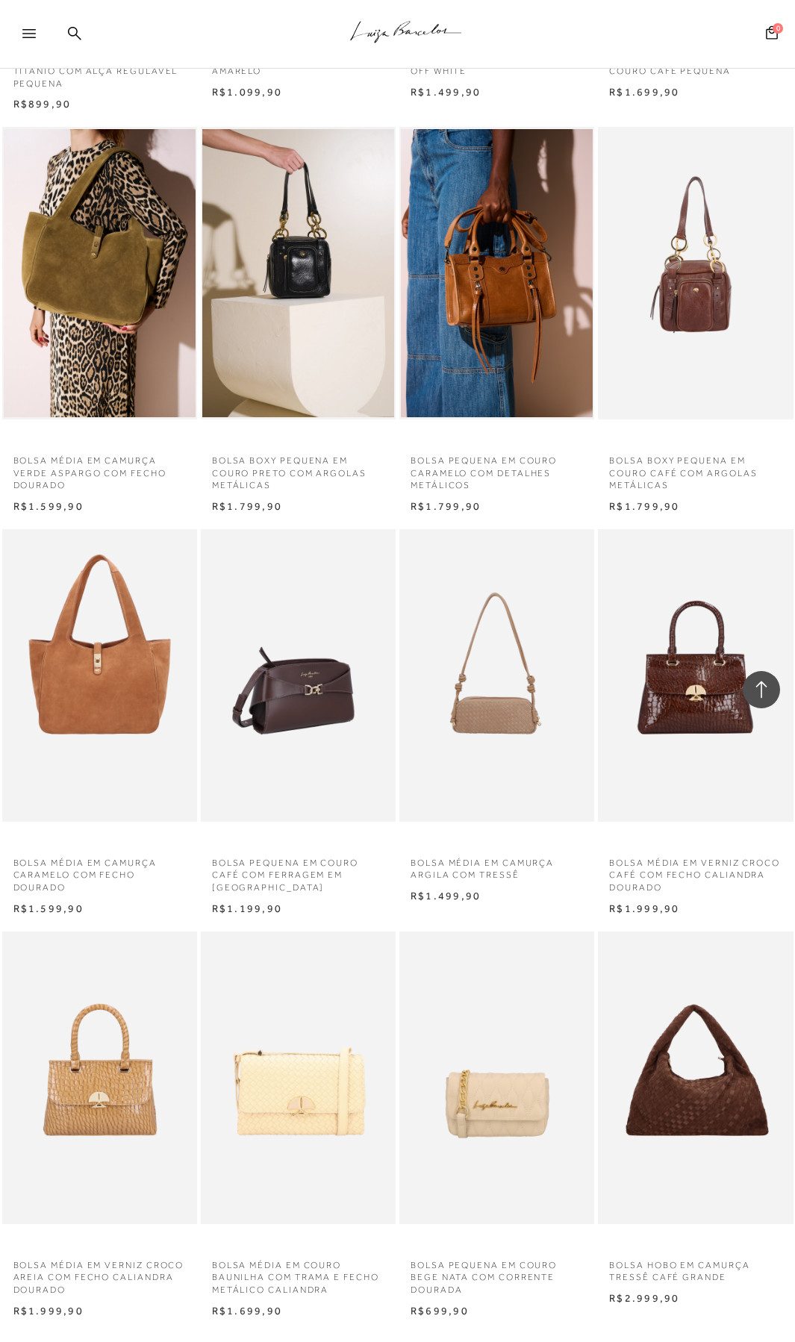
scroll to position [18180, 0]
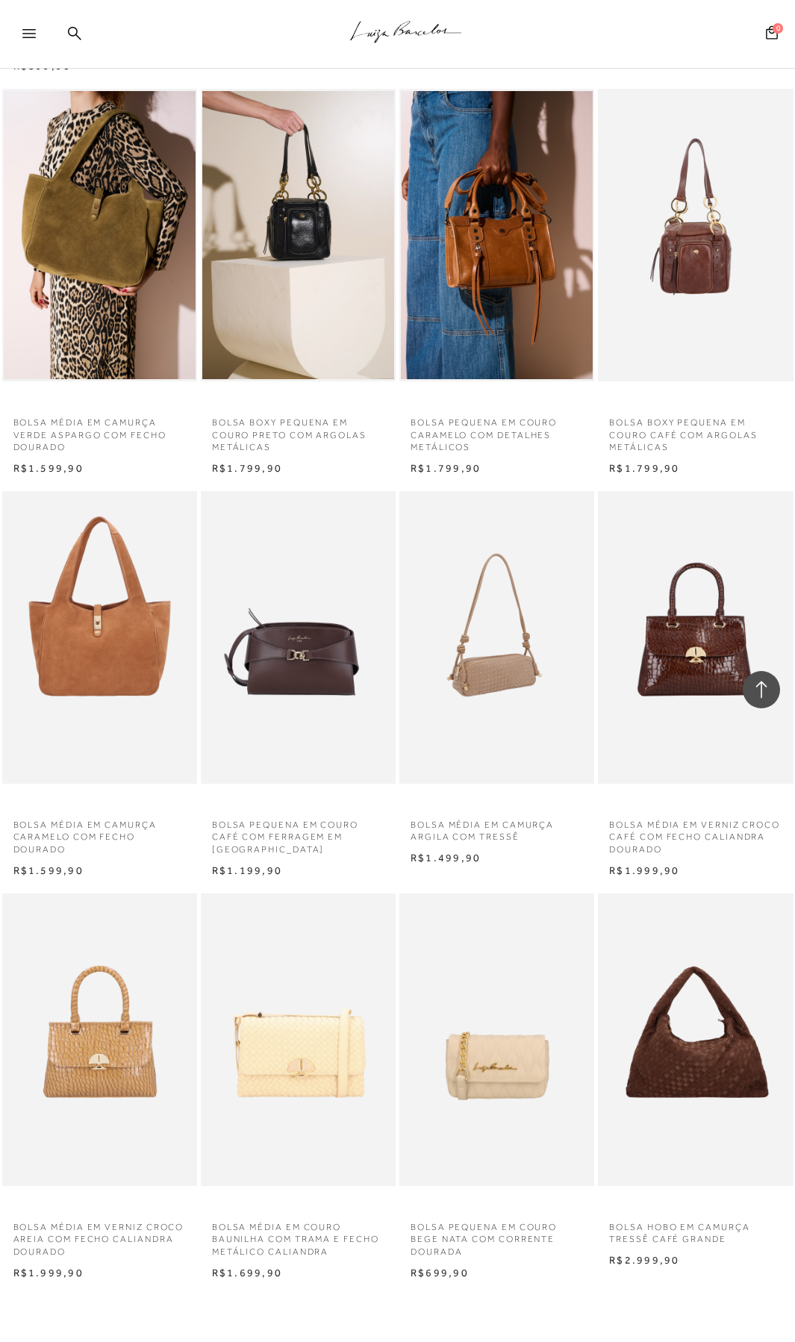
click at [477, 682] on img at bounding box center [497, 637] width 193 height 293
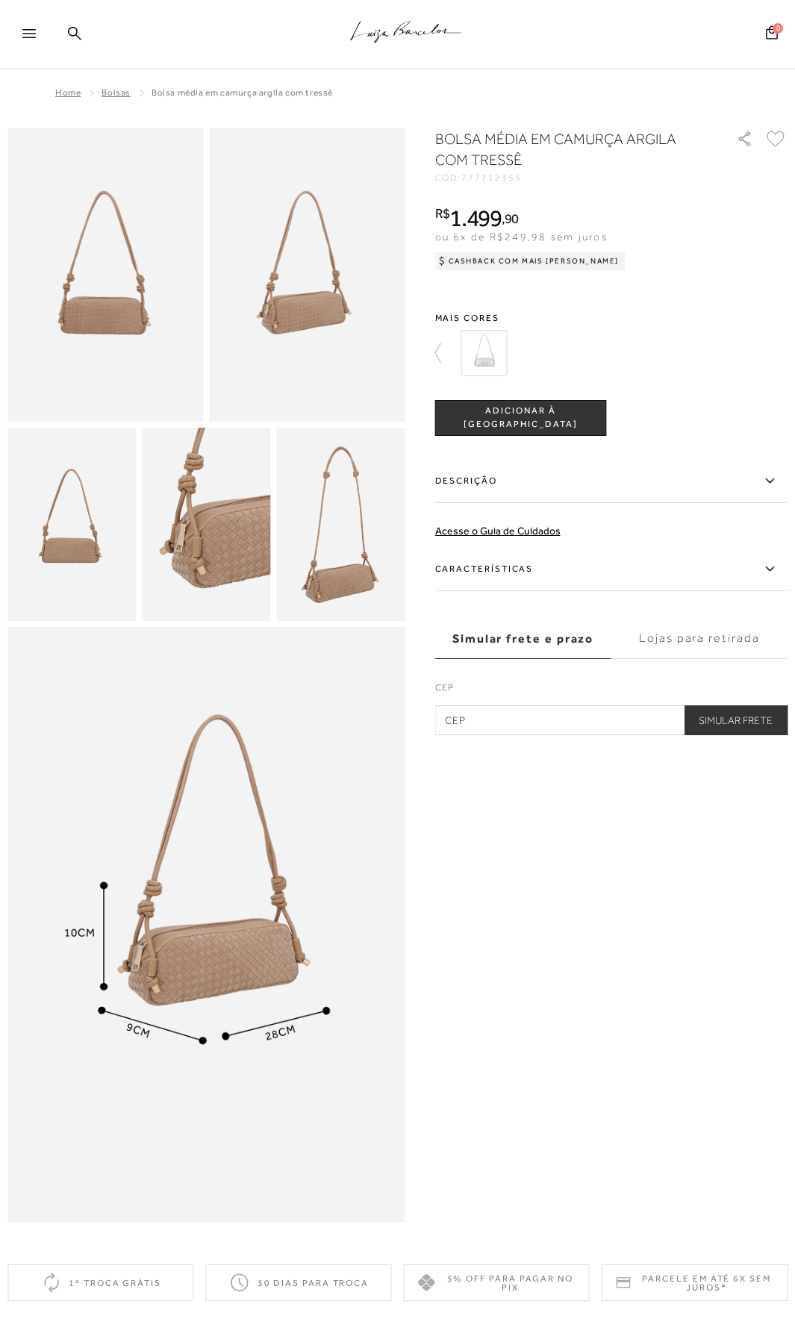
click at [471, 340] on img at bounding box center [484, 353] width 46 height 46
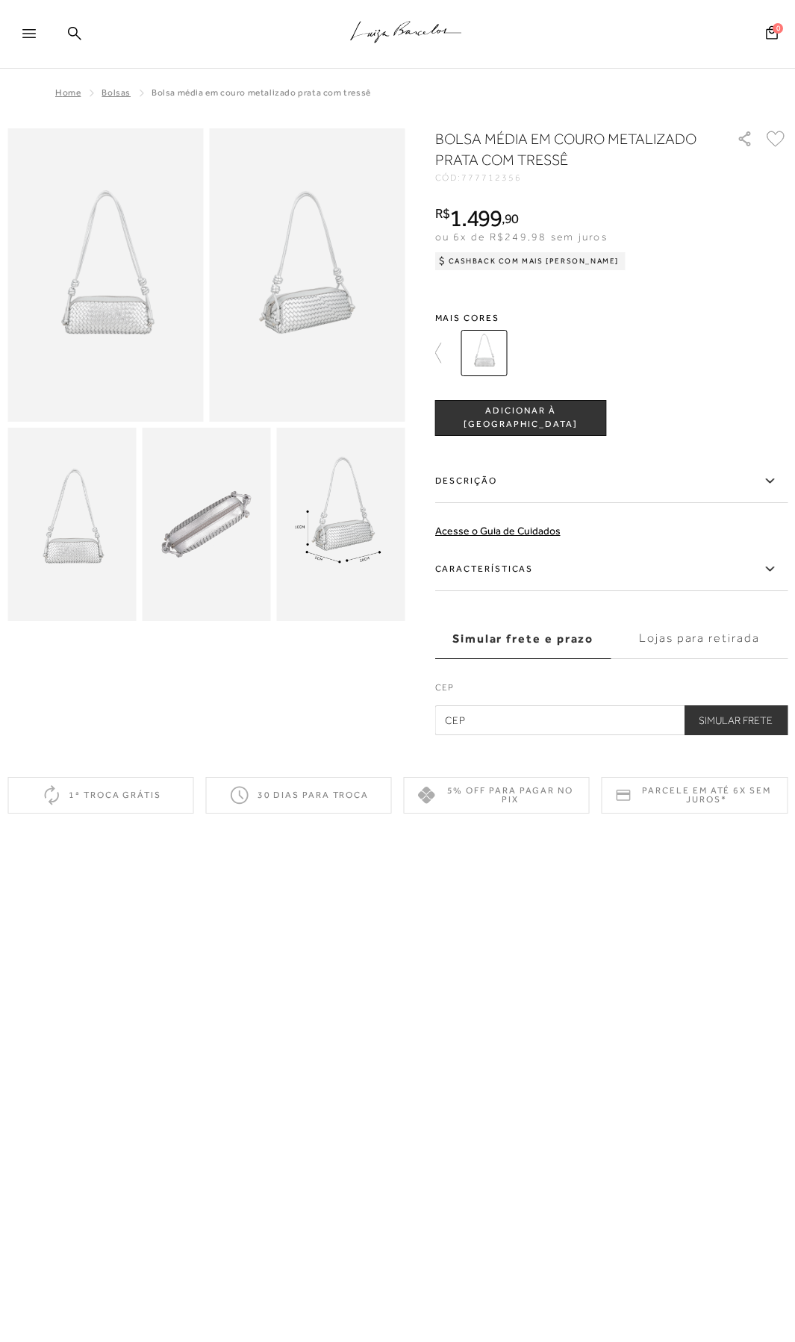
click at [777, 477] on icon at bounding box center [770, 481] width 18 height 19
click at [0, 0] on input "Descrição" at bounding box center [0, 0] width 0 height 0
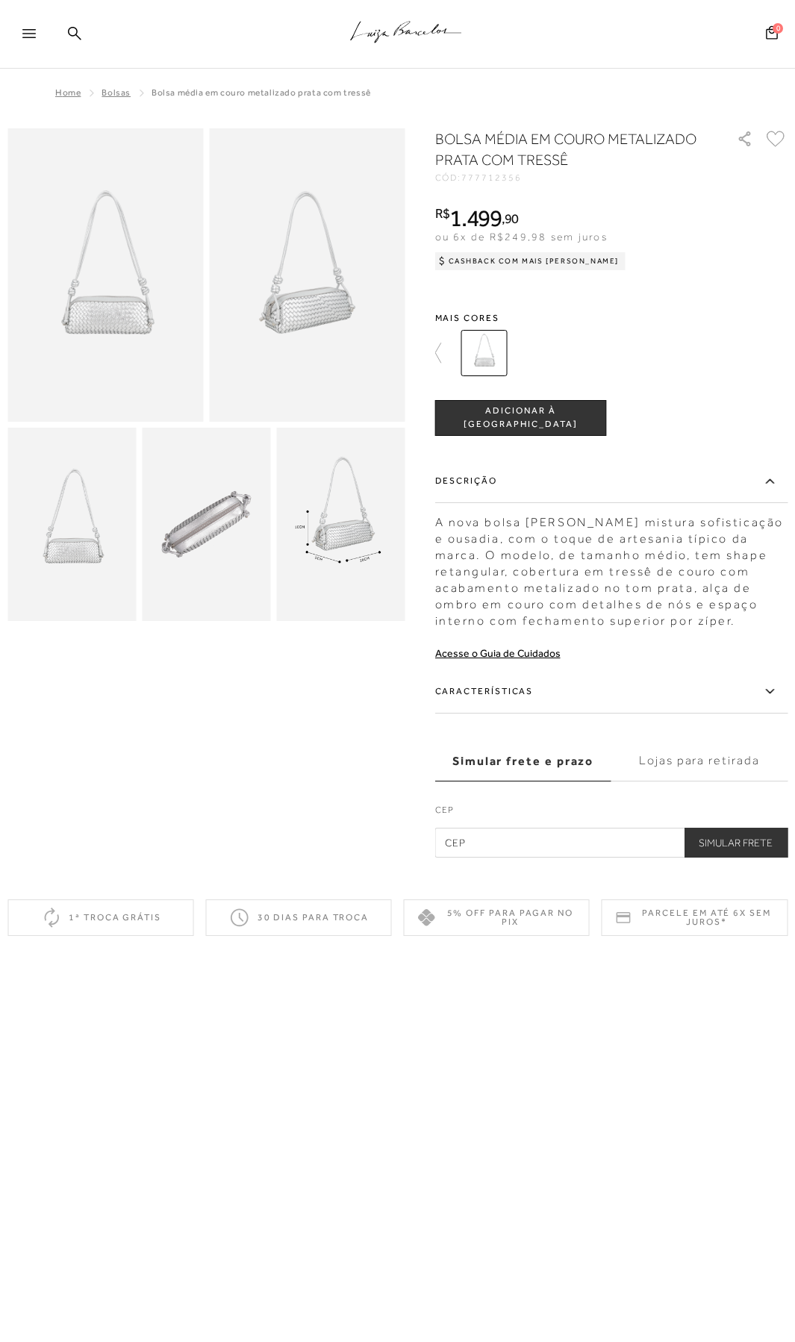
click at [28, 32] on icon at bounding box center [28, 33] width 13 height 9
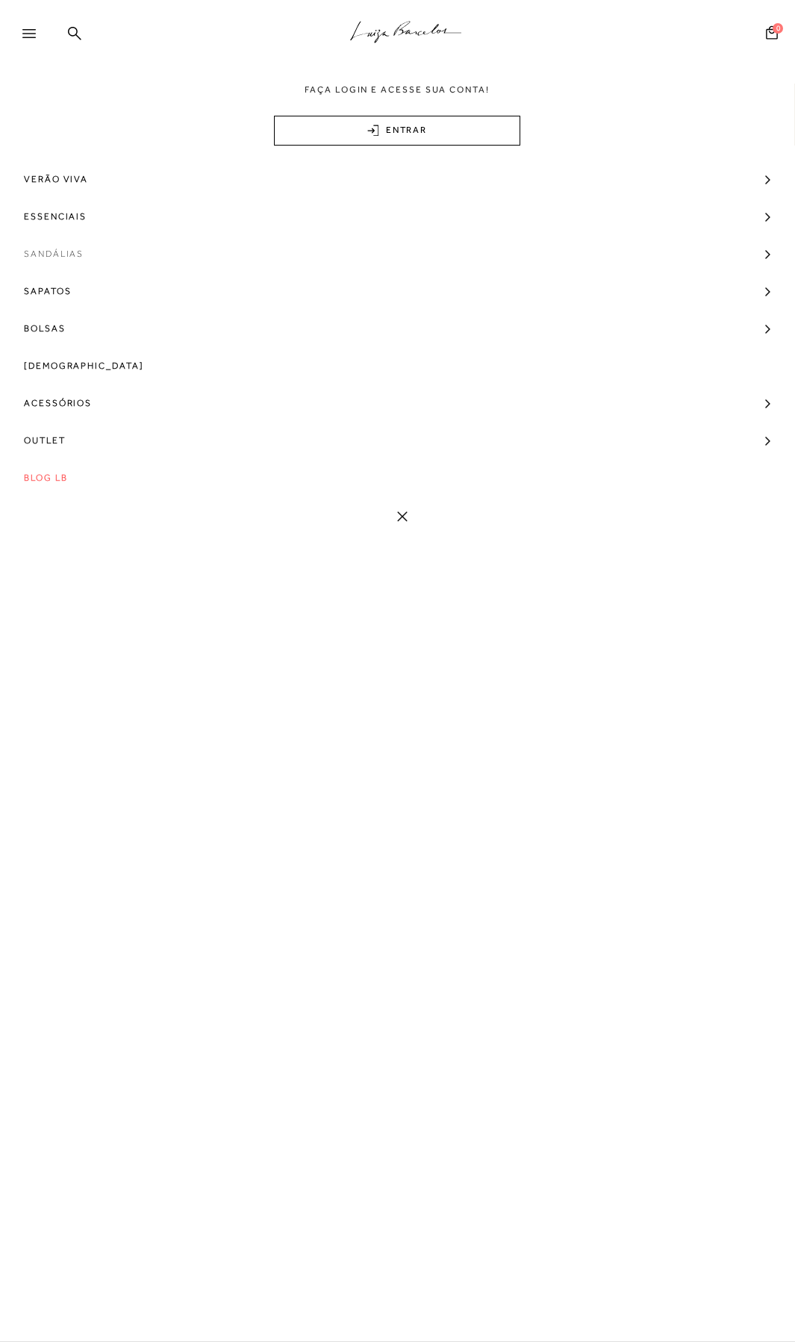
click at [66, 251] on span "Sandálias" at bounding box center [54, 253] width 60 height 37
click at [62, 338] on span "Ver Todos" at bounding box center [61, 339] width 60 height 10
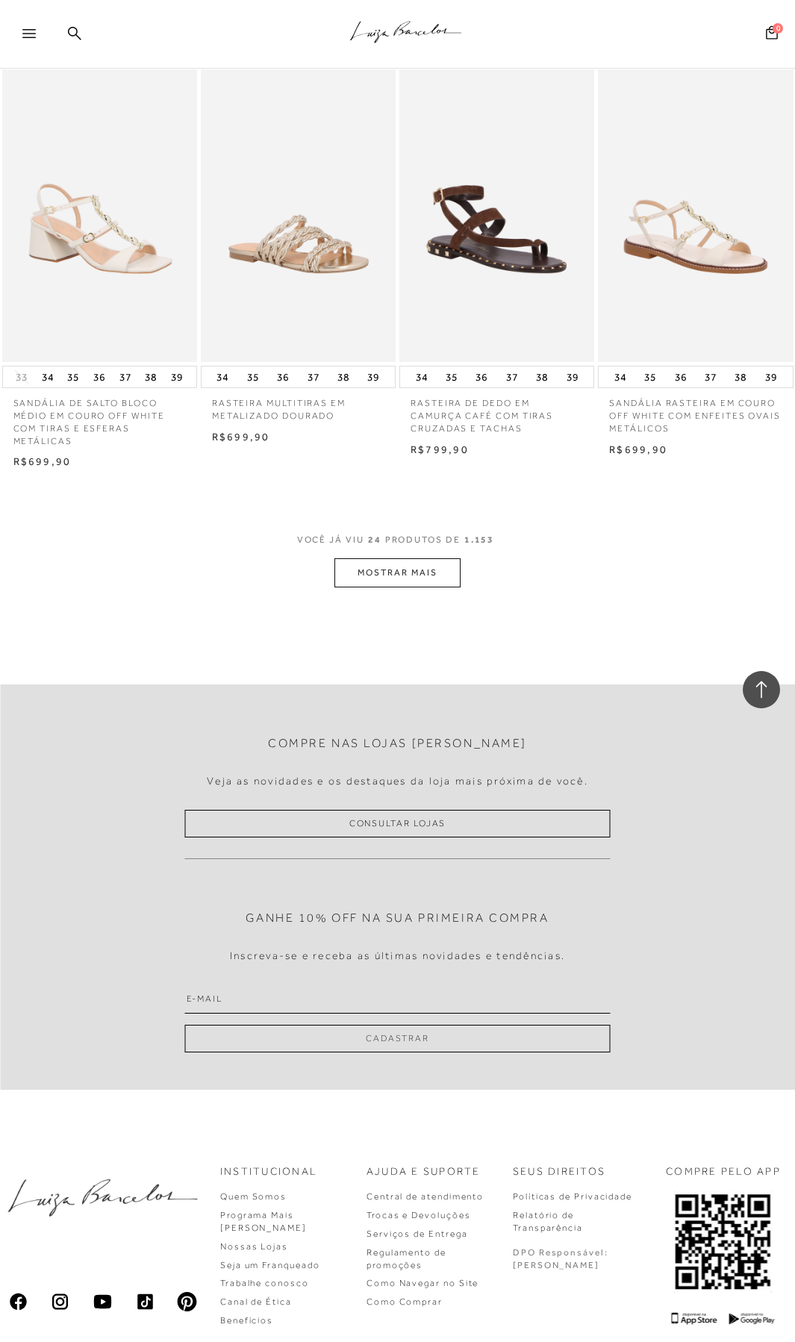
scroll to position [2152, 0]
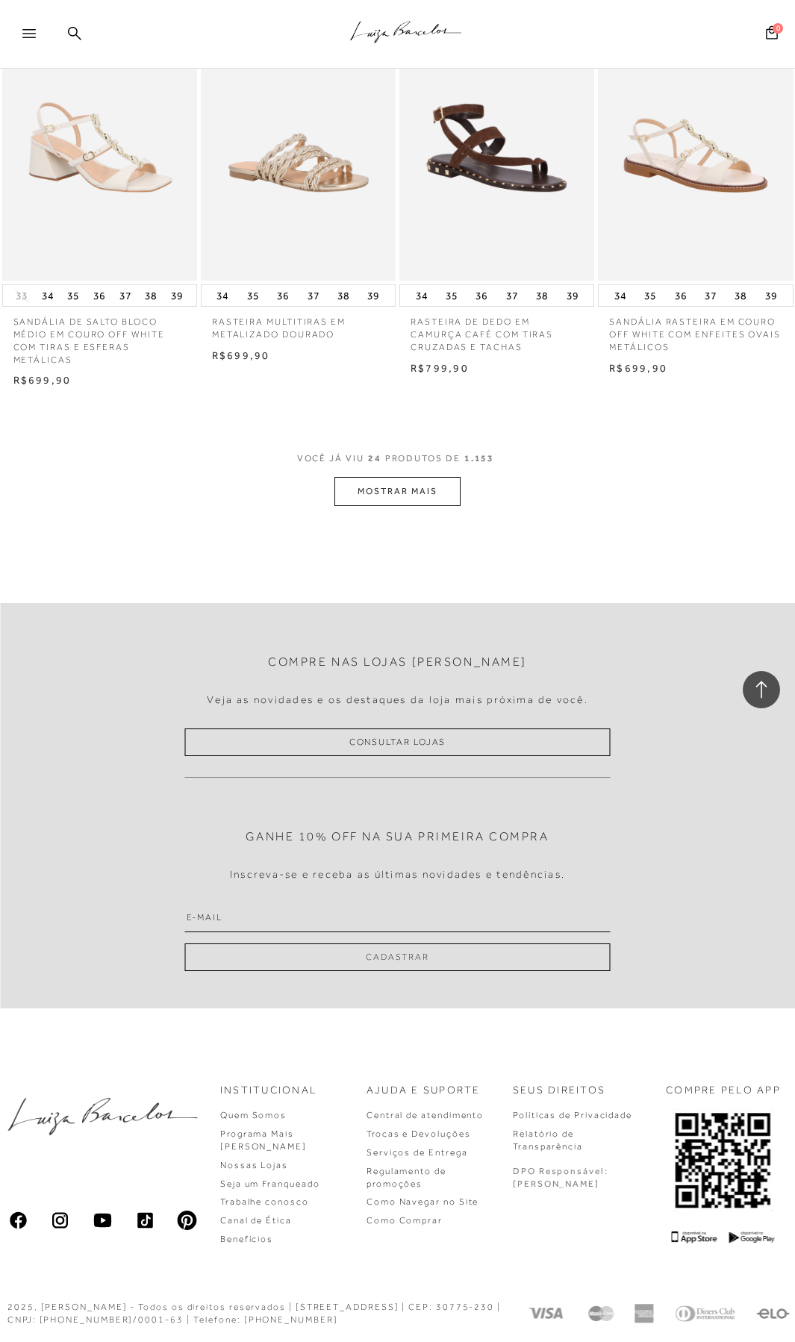
click at [428, 497] on button "MOSTRAR MAIS" at bounding box center [396, 491] width 125 height 29
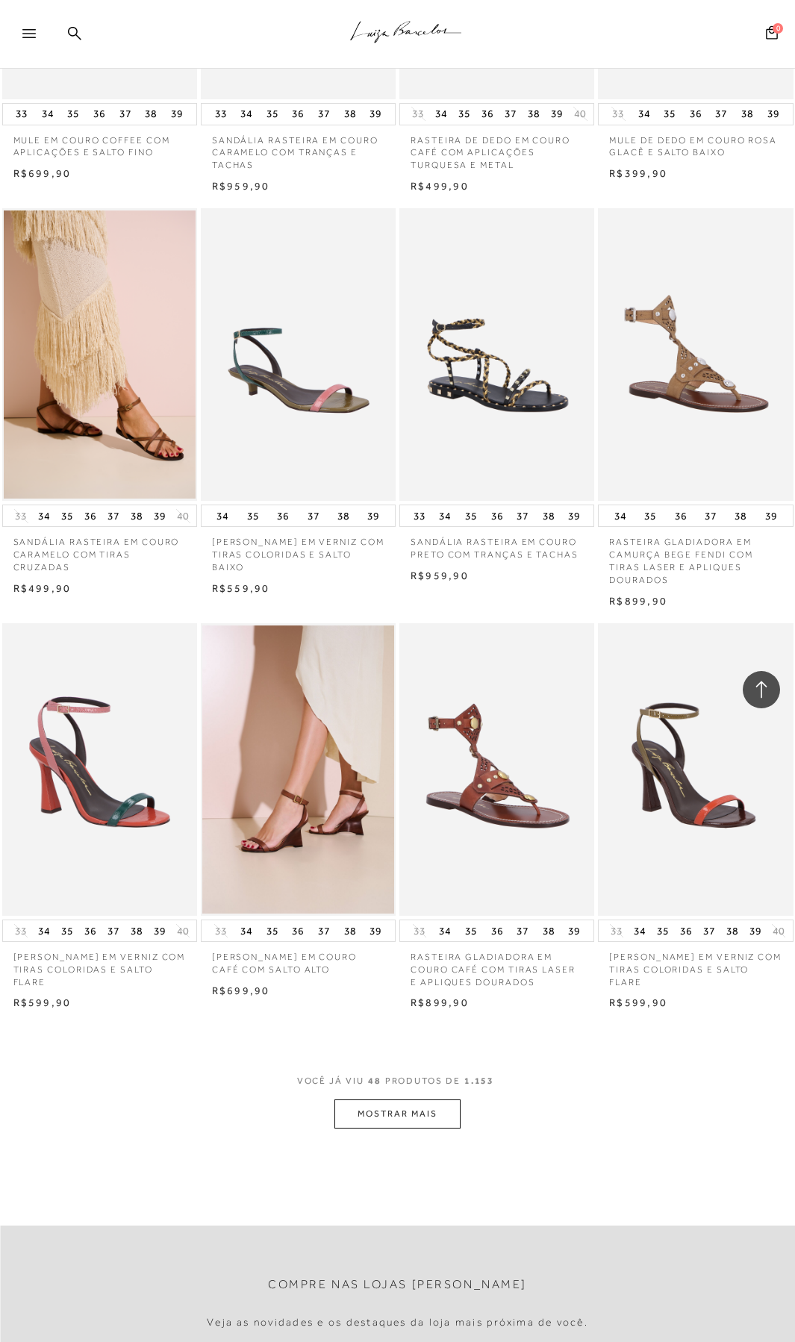
scroll to position [3955, 0]
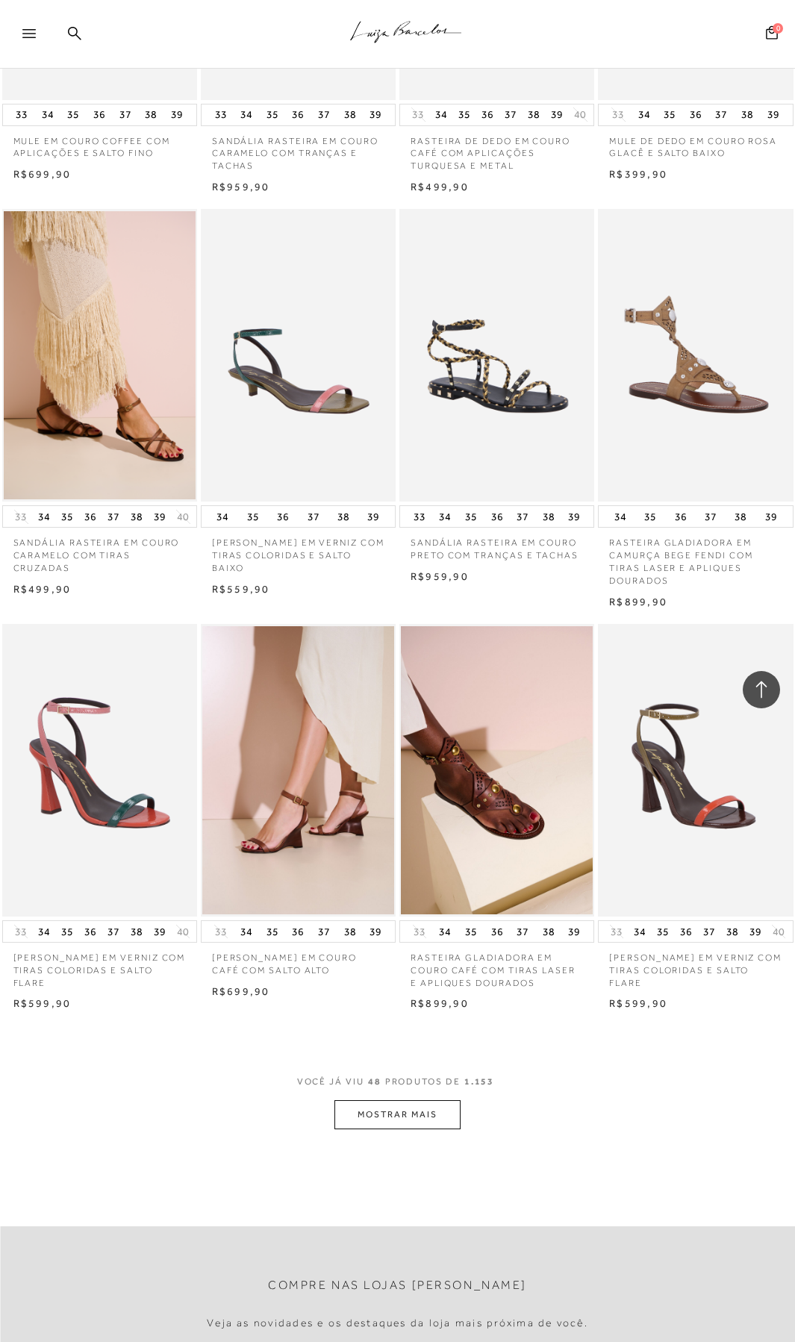
click at [431, 1121] on button "MOSTRAR MAIS" at bounding box center [396, 1114] width 125 height 29
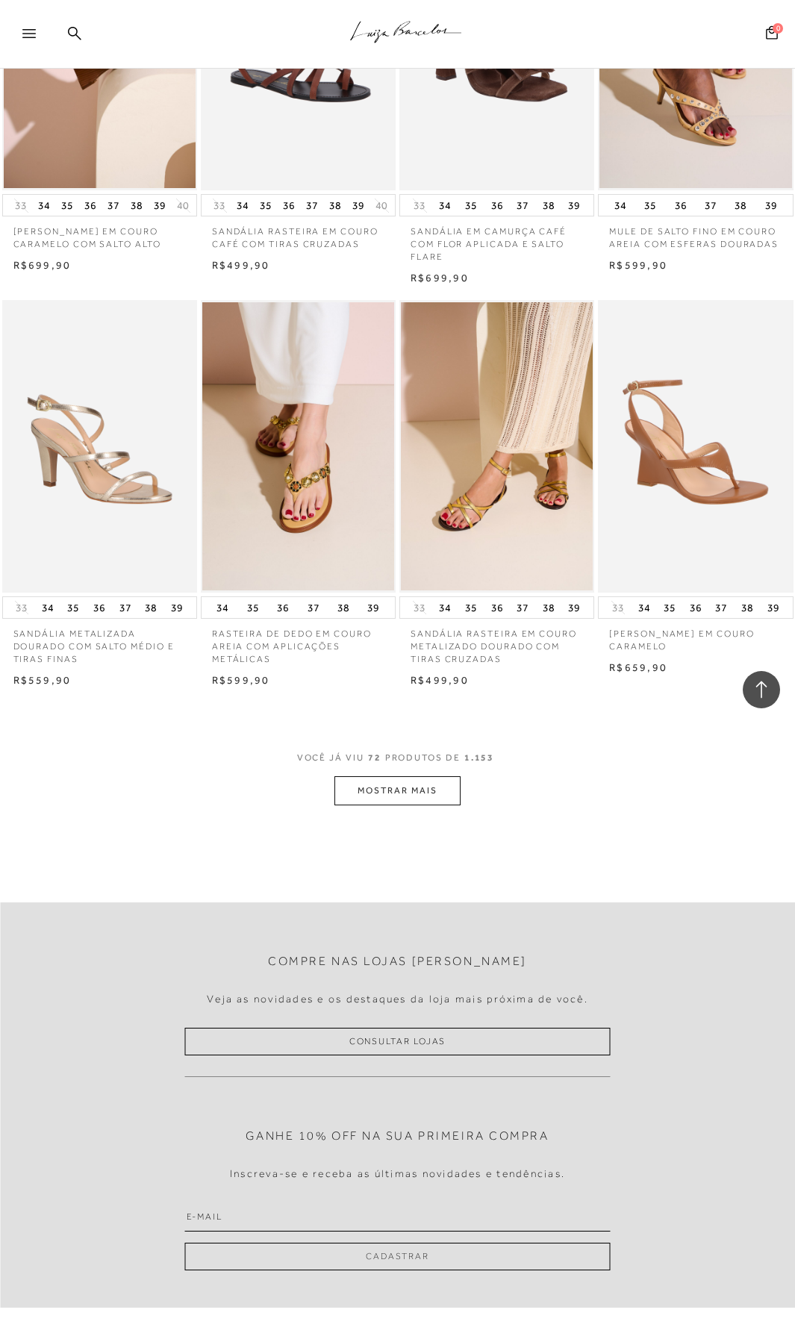
scroll to position [6435, 0]
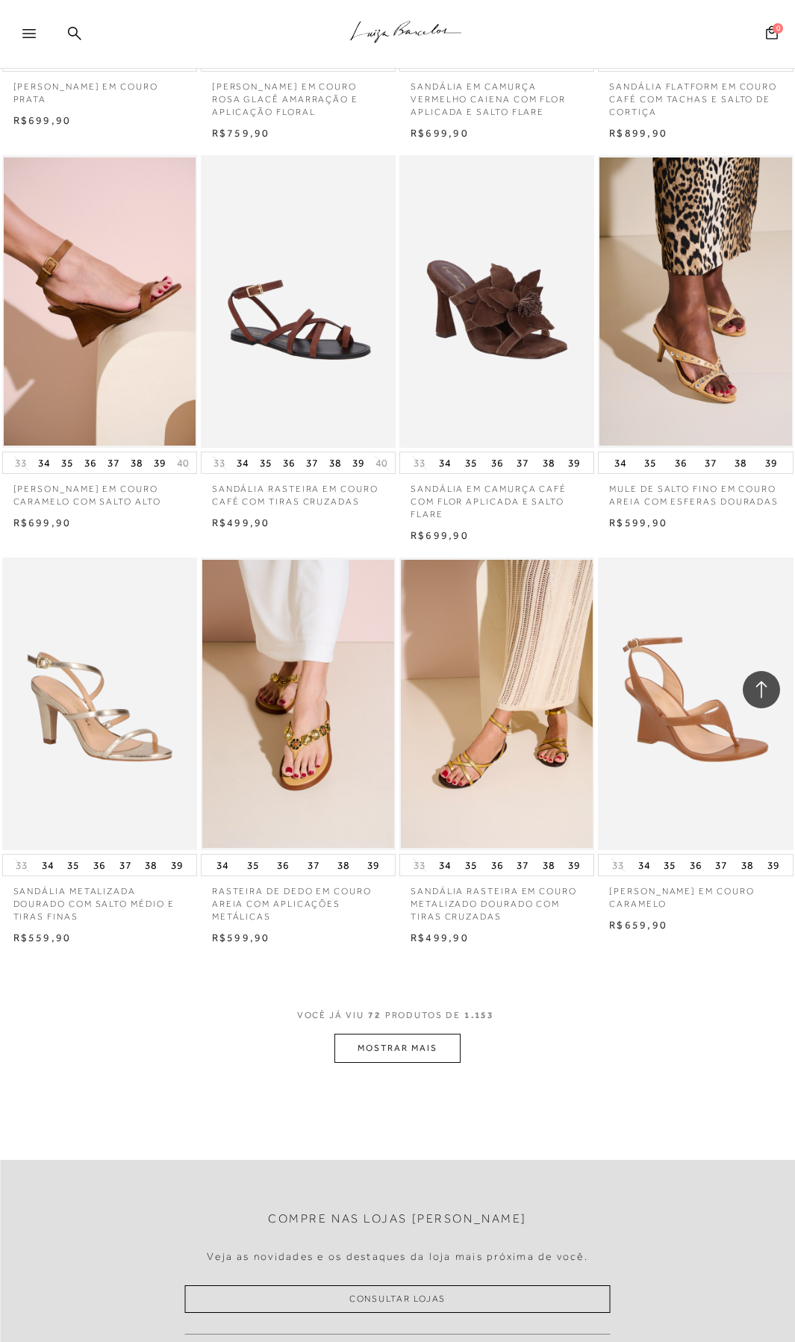
click at [444, 1047] on button "MOSTRAR MAIS" at bounding box center [396, 1048] width 125 height 29
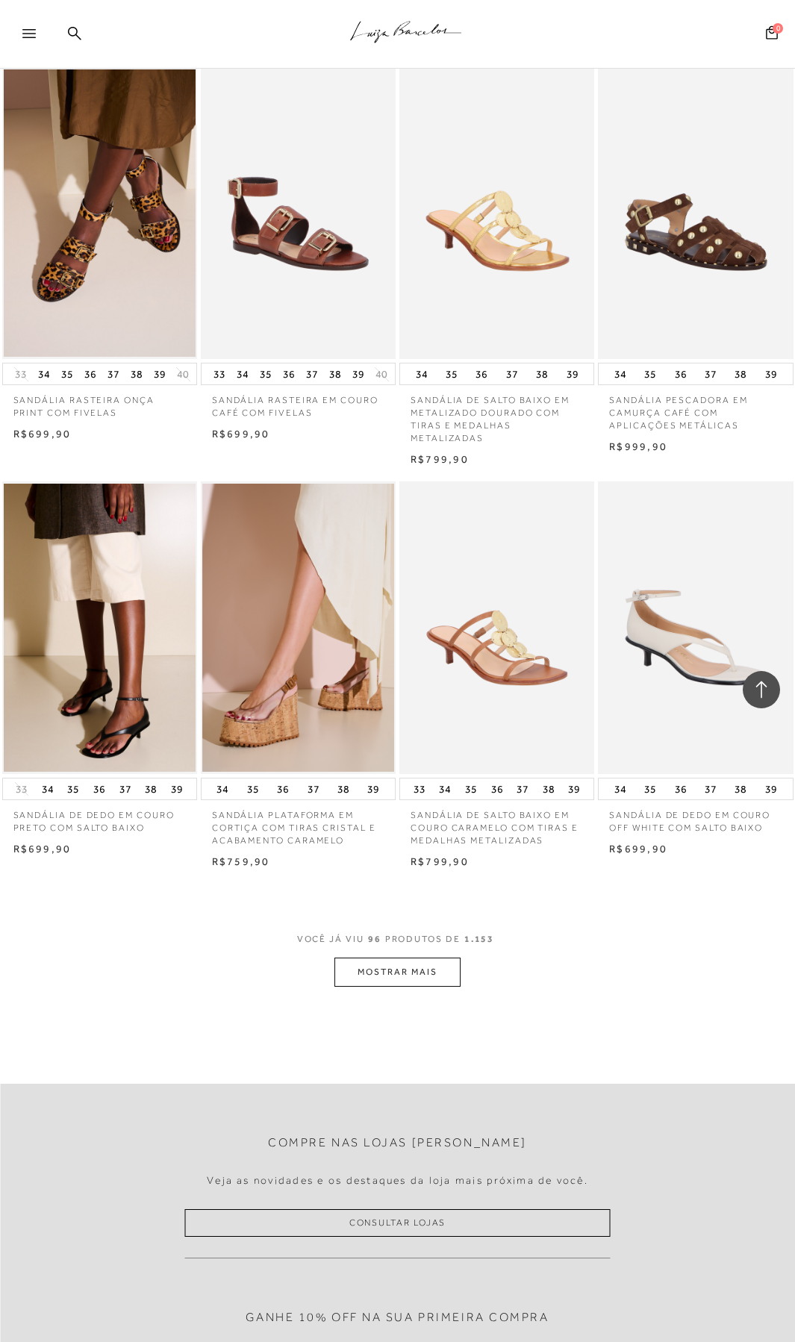
scroll to position [8995, 0]
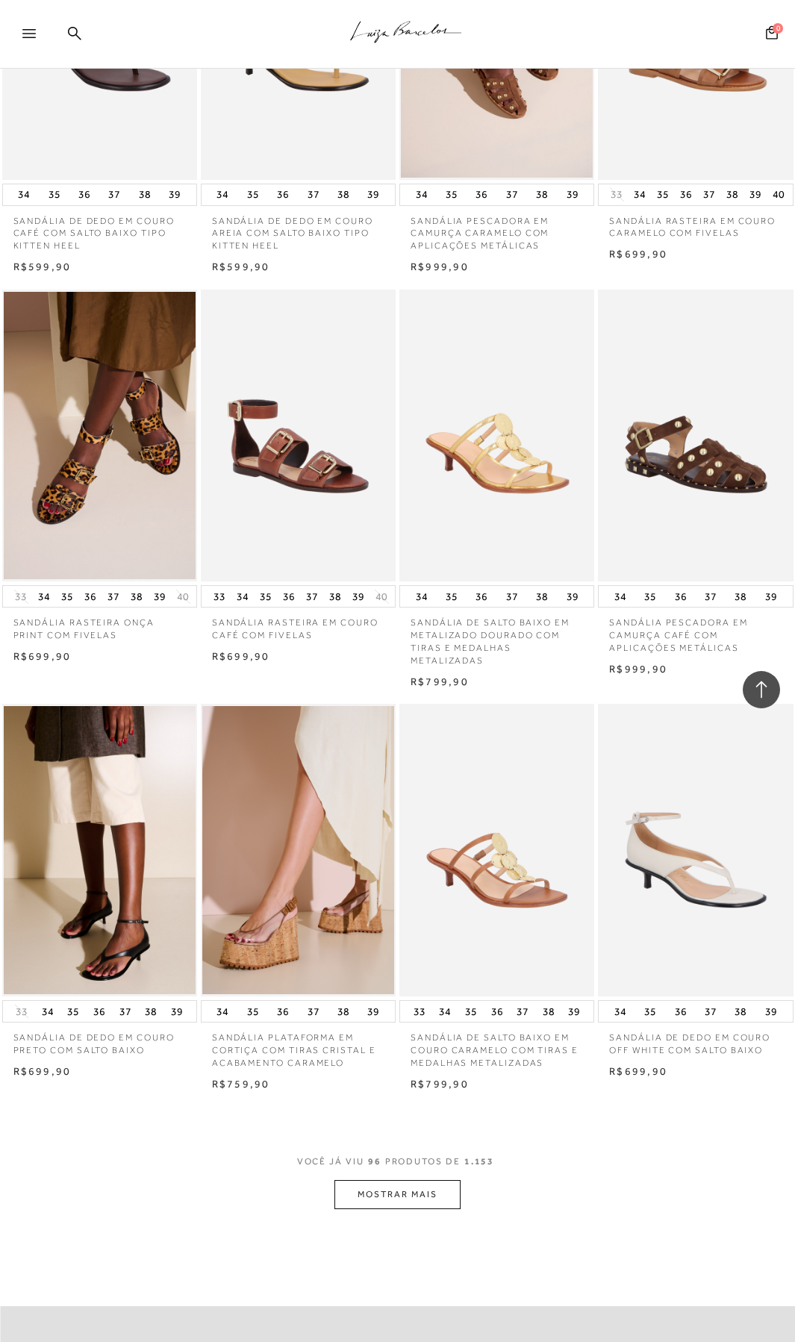
scroll to position [9418, 0]
